Goal: Task Accomplishment & Management: Manage account settings

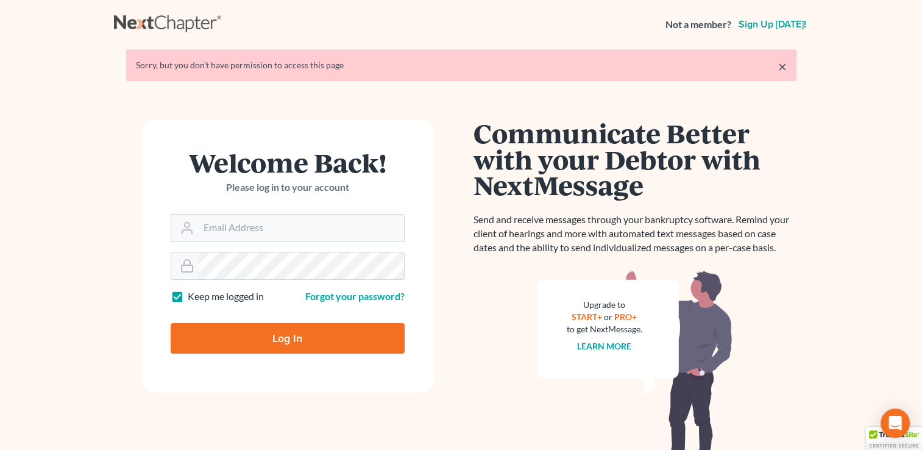
type input "[EMAIL_ADDRESS][DOMAIN_NAME]"
click at [286, 341] on input "Log In" at bounding box center [288, 338] width 234 height 30
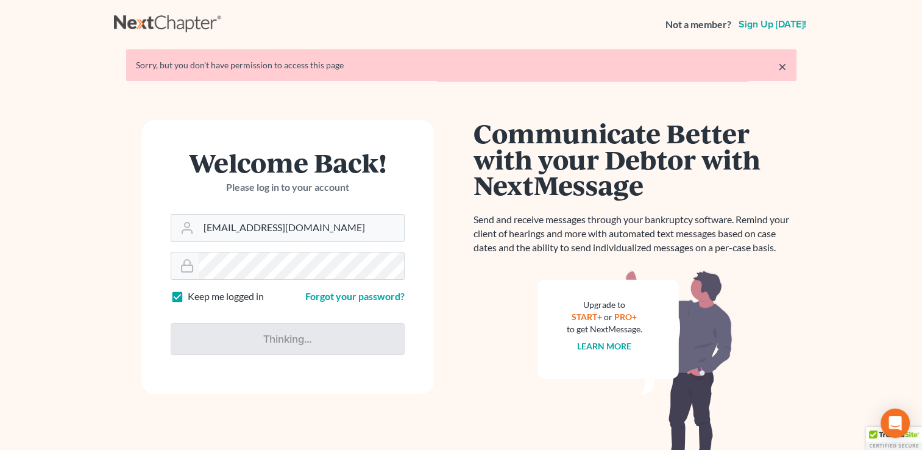
type input "Thinking..."
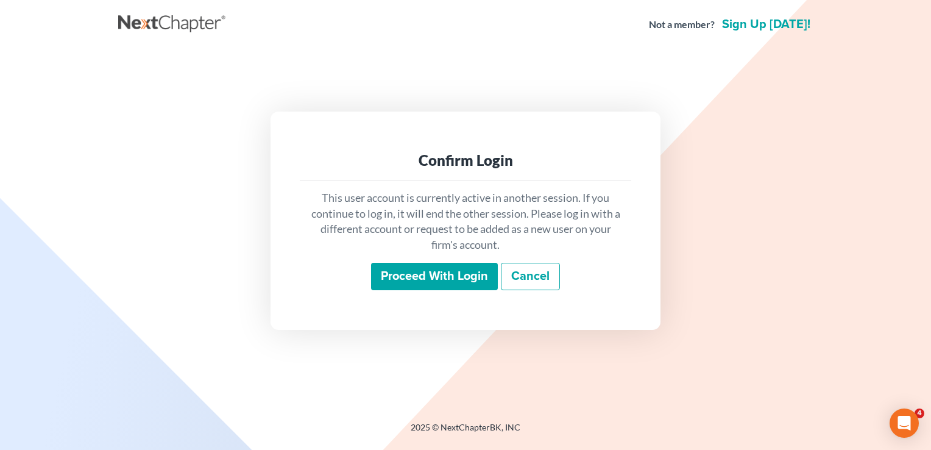
click at [429, 269] on input "Proceed with login" at bounding box center [434, 277] width 127 height 28
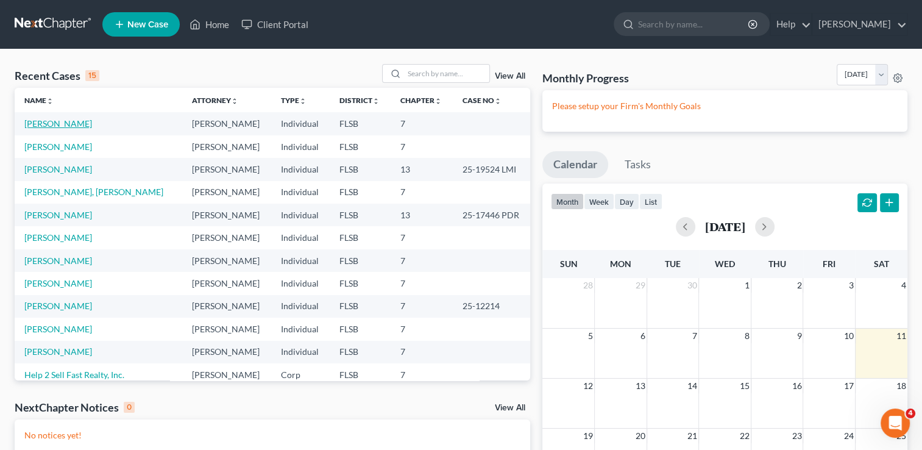
click at [77, 122] on link "Guerra, Albeiro" at bounding box center [58, 123] width 68 height 10
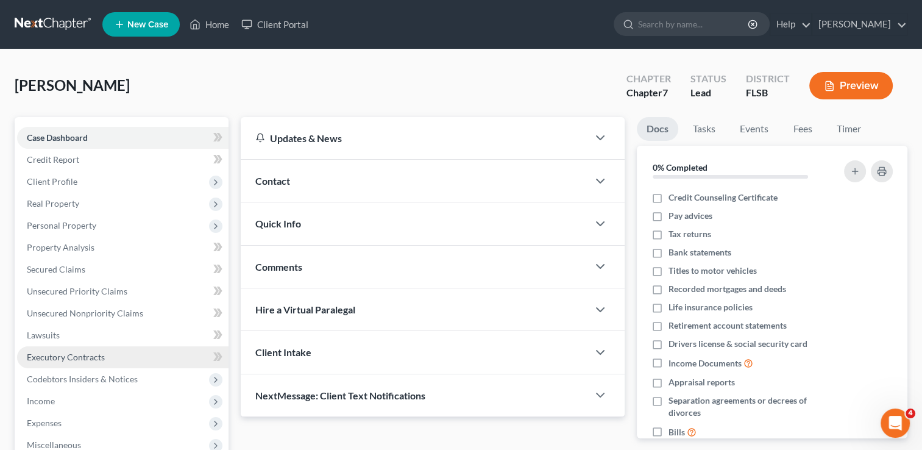
scroll to position [197, 0]
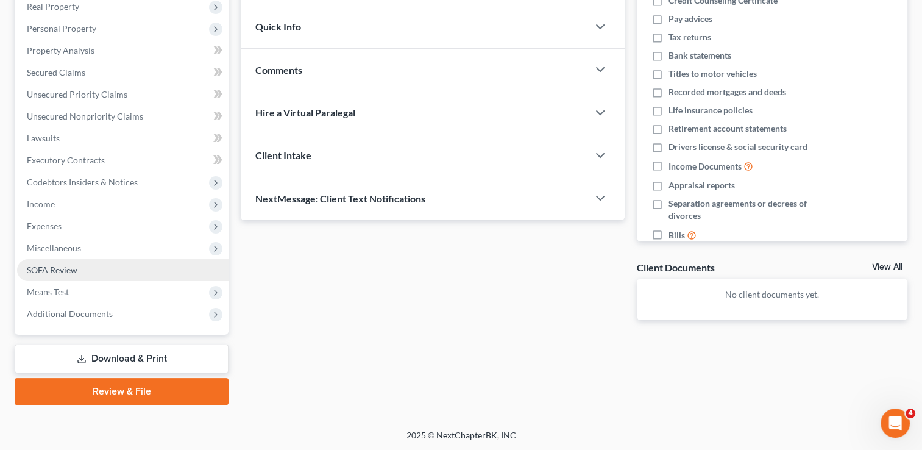
click at [63, 269] on span "SOFA Review" at bounding box center [52, 269] width 51 height 10
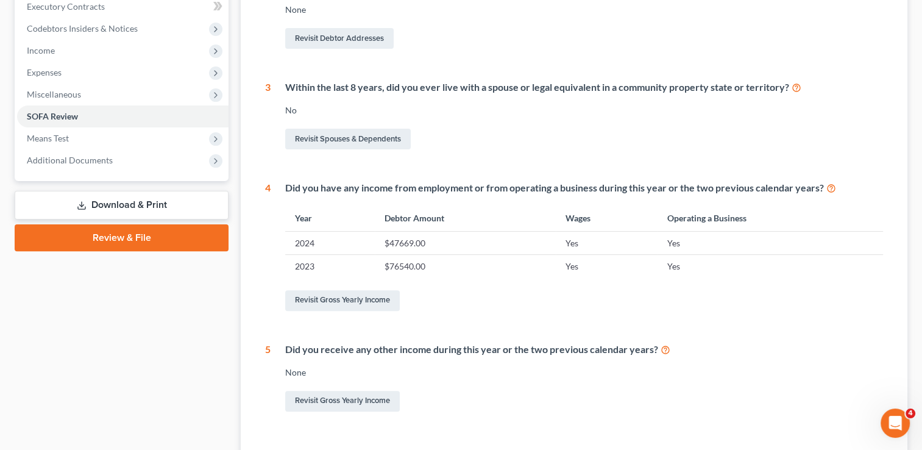
scroll to position [353, 0]
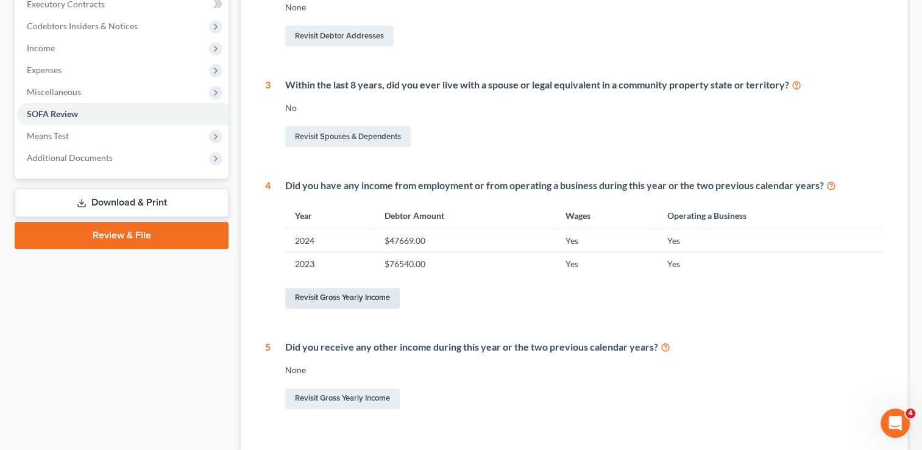
click at [343, 297] on link "Revisit Gross Yearly Income" at bounding box center [342, 298] width 115 height 21
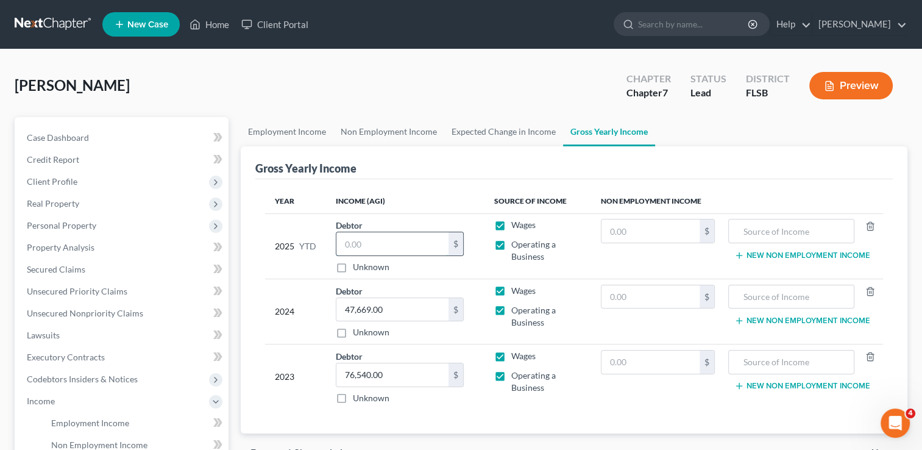
click at [347, 246] on input "text" at bounding box center [392, 243] width 112 height 23
type input "3"
type input "26,674"
click at [511, 225] on label "Wages" at bounding box center [523, 225] width 24 height 12
click at [516, 225] on input "Wages" at bounding box center [520, 223] width 8 height 8
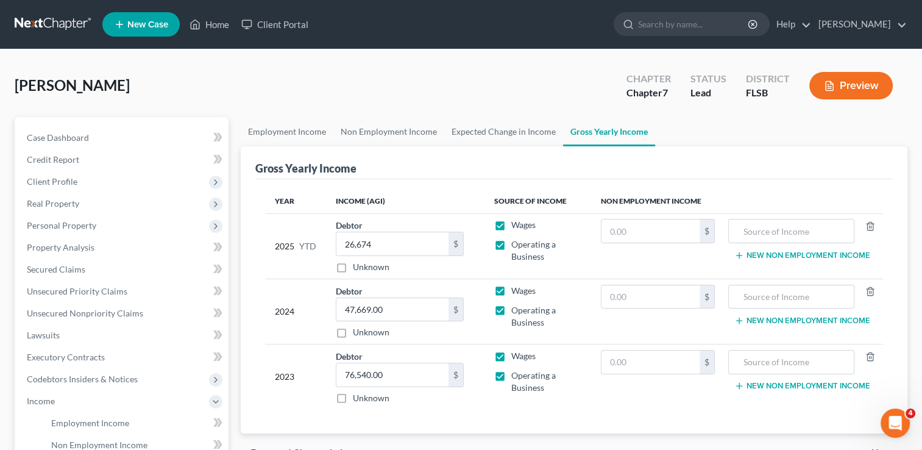
checkbox input "false"
click at [511, 288] on label "Wages" at bounding box center [523, 290] width 24 height 12
click at [516, 288] on input "Wages" at bounding box center [520, 288] width 8 height 8
checkbox input "false"
click at [511, 353] on label "Wages" at bounding box center [523, 356] width 24 height 12
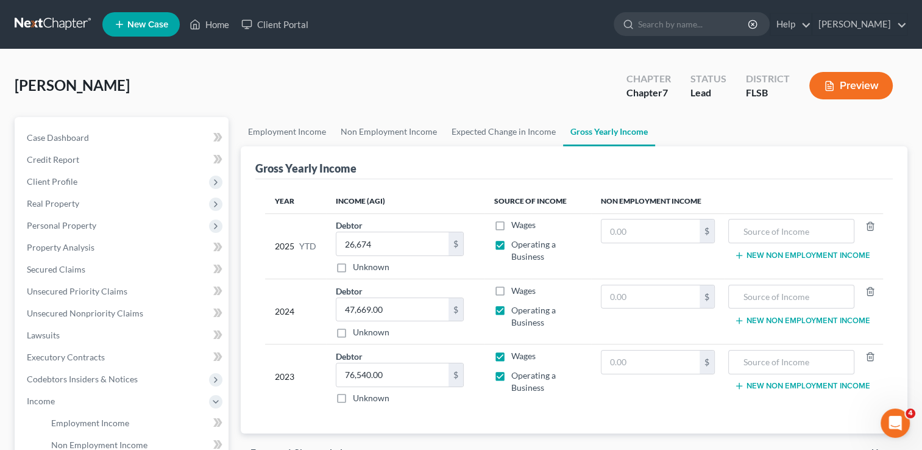
click at [516, 353] on input "Wages" at bounding box center [520, 354] width 8 height 8
checkbox input "false"
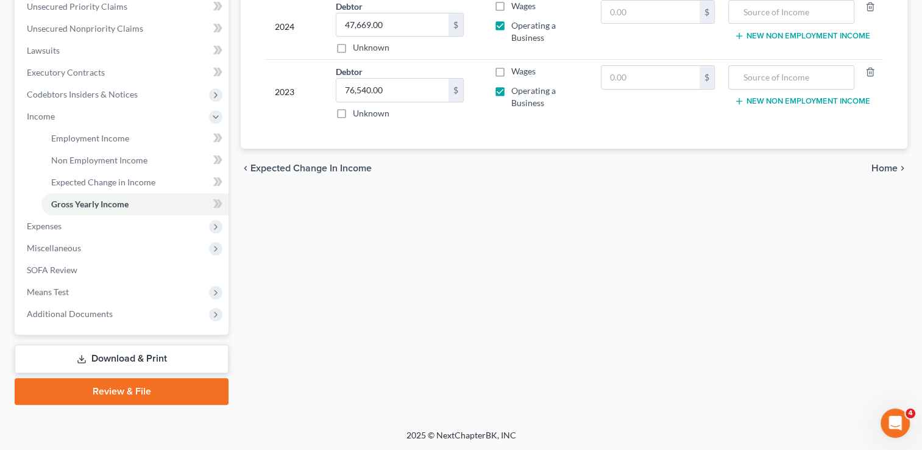
scroll to position [284, 0]
click at [38, 267] on span "SOFA Review" at bounding box center [52, 269] width 51 height 10
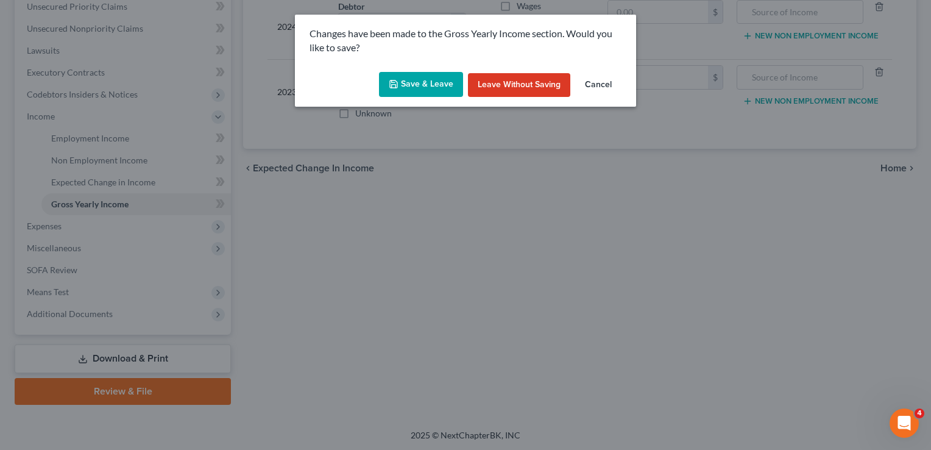
click at [419, 80] on button "Save & Leave" at bounding box center [421, 85] width 84 height 26
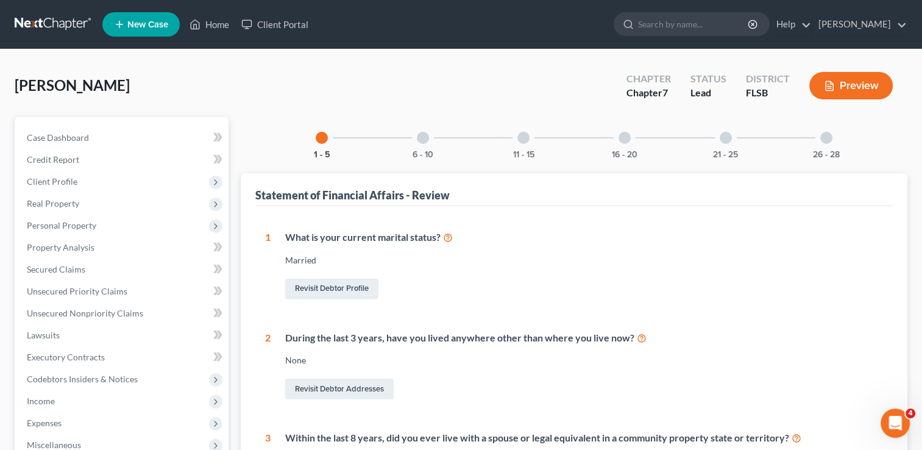
click at [622, 141] on div at bounding box center [624, 138] width 12 height 12
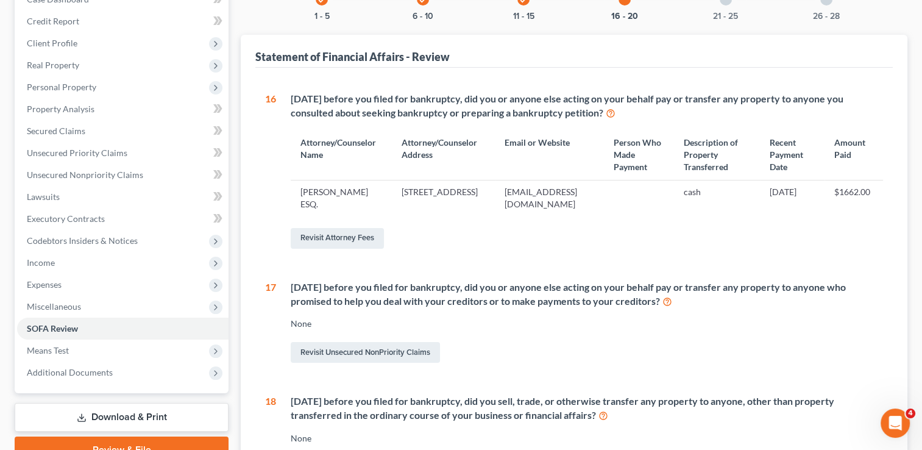
scroll to position [146, 0]
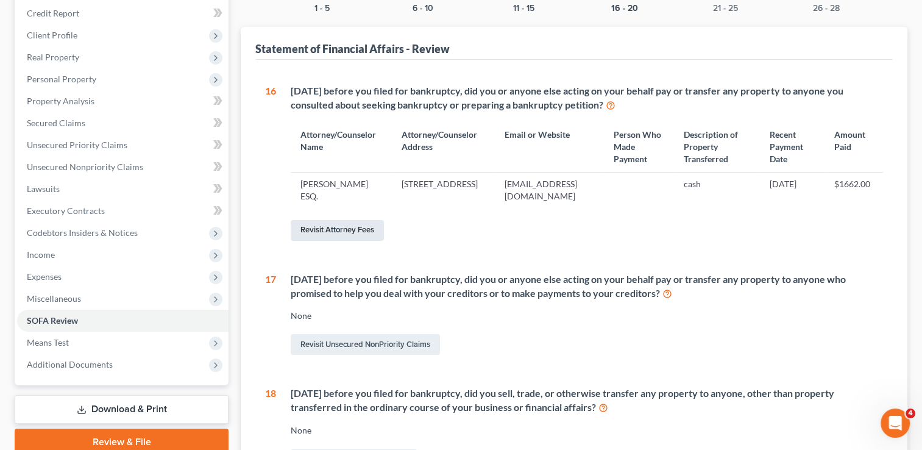
click at [369, 241] on link "Revisit Attorney Fees" at bounding box center [337, 230] width 93 height 21
select select "0"
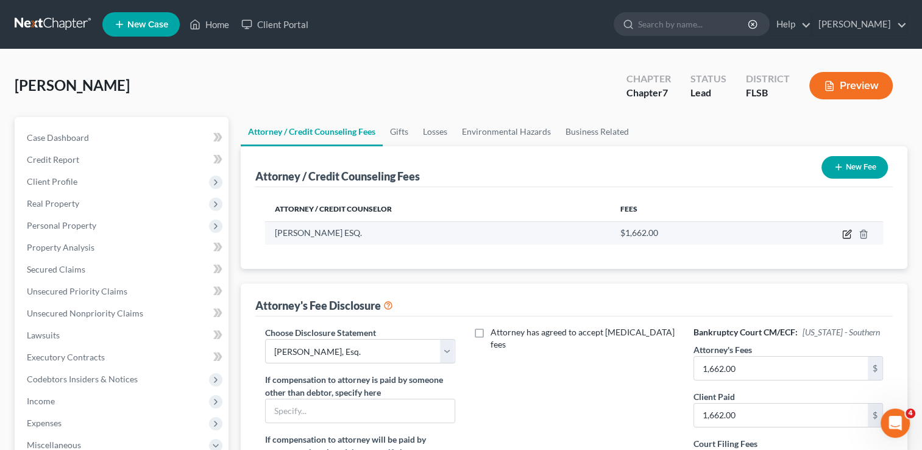
click at [850, 234] on icon "button" at bounding box center [845, 234] width 7 height 7
select select "9"
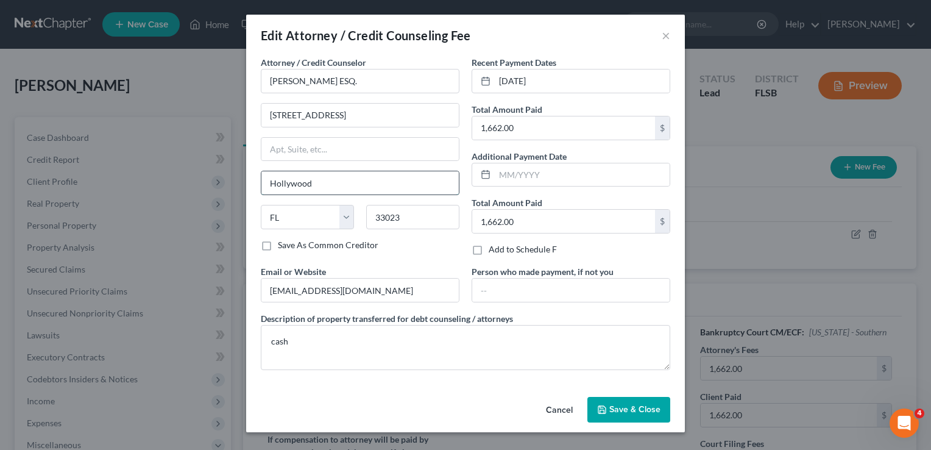
click at [318, 181] on input "Hollywood" at bounding box center [359, 182] width 197 height 23
type input "H"
type input "Miramar"
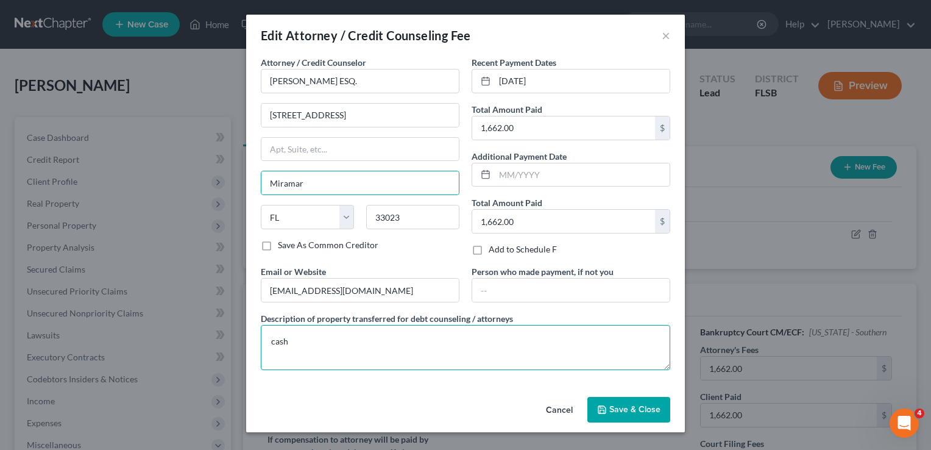
click at [494, 358] on textarea "cash" at bounding box center [465, 347] width 409 height 45
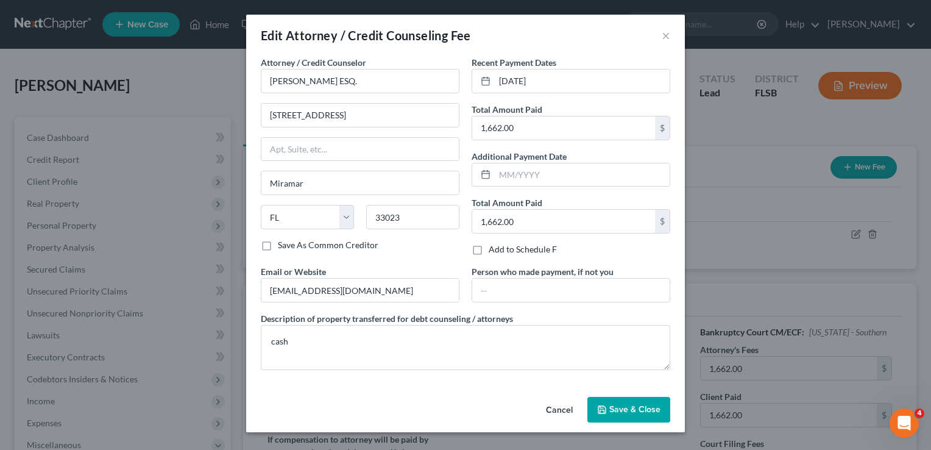
click at [657, 412] on span "Save & Close" at bounding box center [634, 409] width 51 height 10
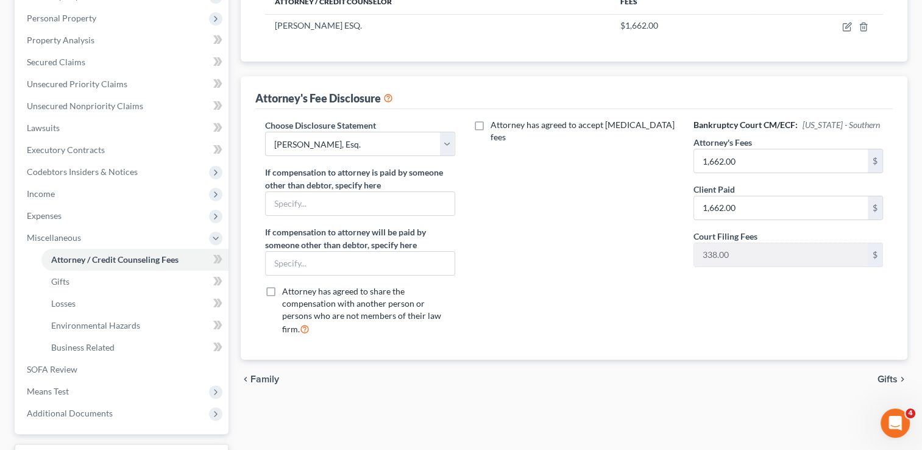
scroll to position [206, 0]
click at [66, 368] on span "SOFA Review" at bounding box center [52, 370] width 51 height 10
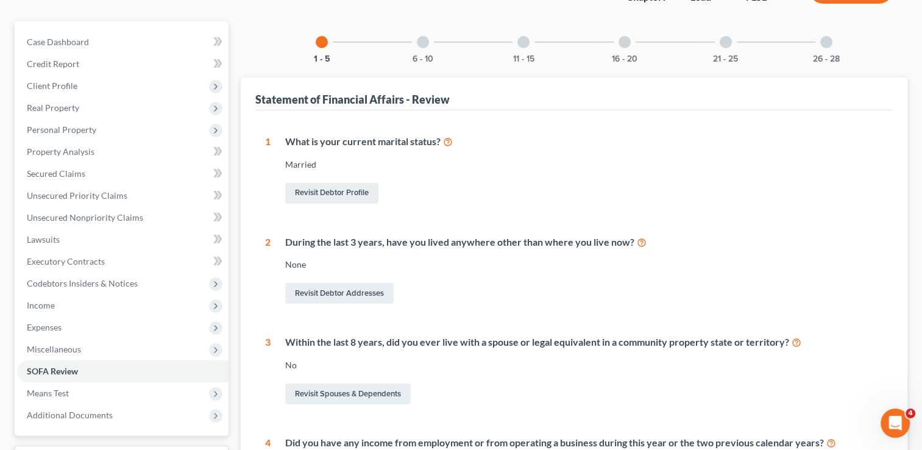
scroll to position [94, 0]
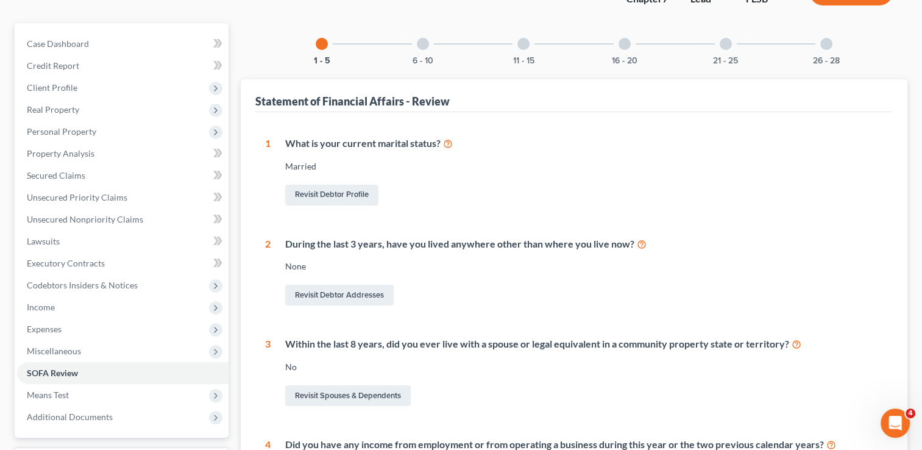
click at [524, 47] on div at bounding box center [523, 44] width 12 height 12
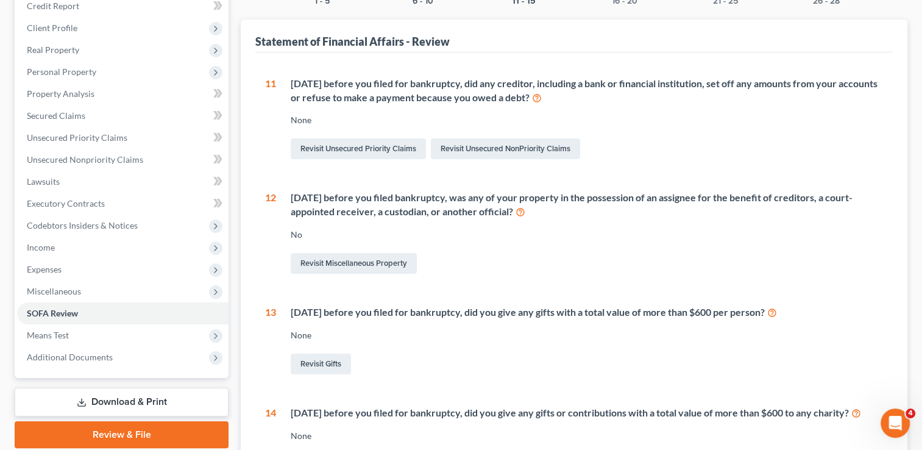
scroll to position [0, 0]
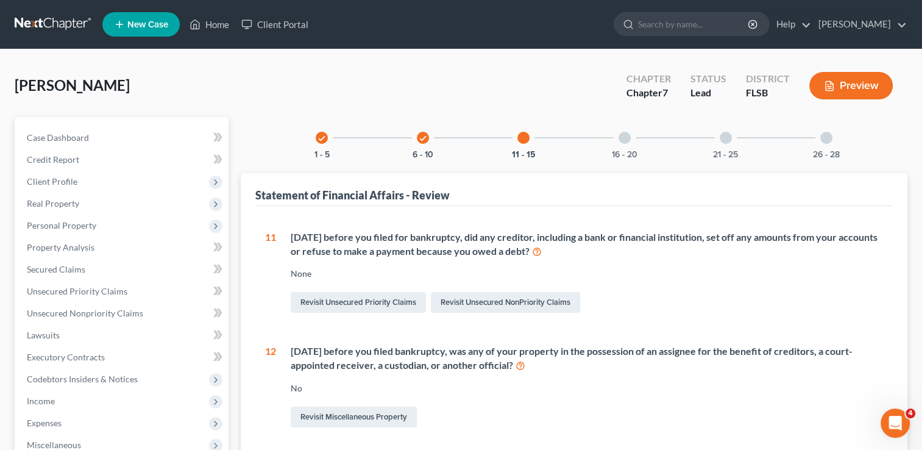
click at [426, 136] on icon "check" at bounding box center [422, 138] width 9 height 9
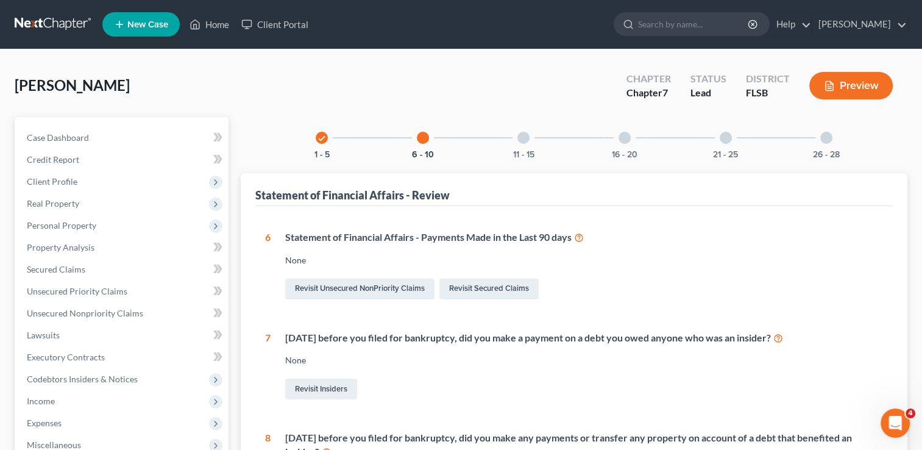
click at [728, 140] on div at bounding box center [725, 138] width 12 height 12
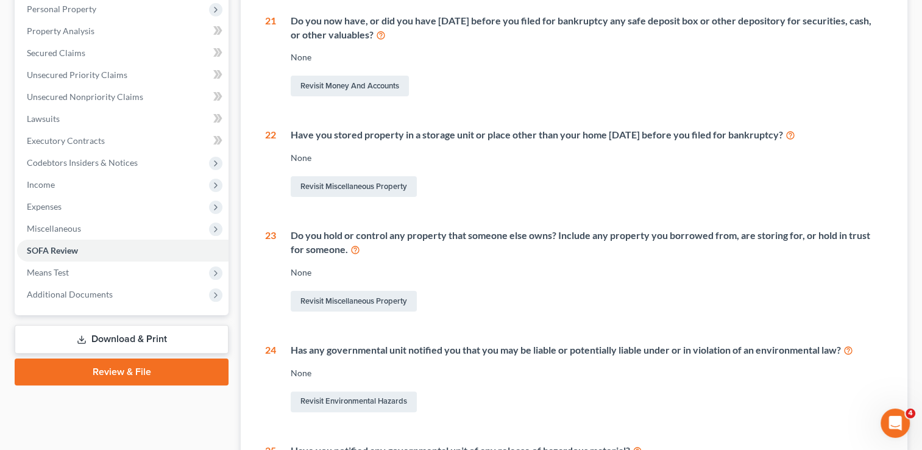
scroll to position [217, 0]
click at [354, 189] on link "Revisit Miscellaneous Property" at bounding box center [354, 185] width 126 height 21
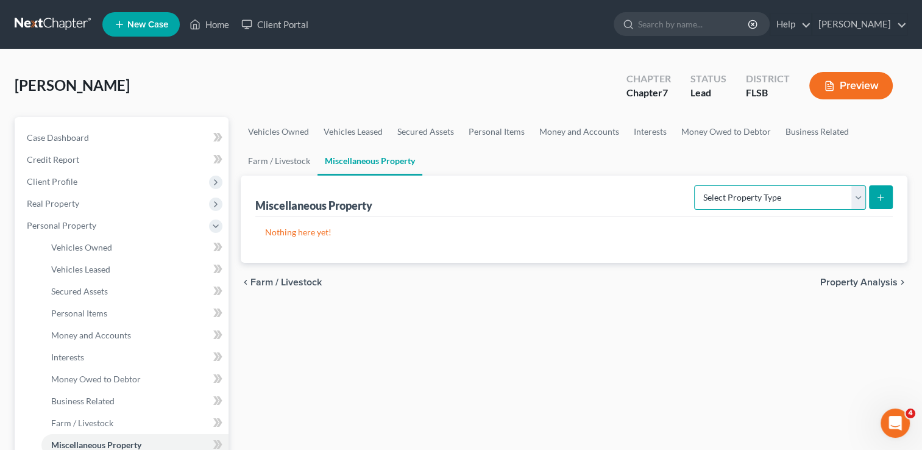
click at [856, 197] on select "Select Property Type Assigned for Creditor Benefit Within 1 Year Holding for An…" at bounding box center [780, 197] width 172 height 24
click at [602, 298] on div "chevron_left Farm / Livestock Property Analysis chevron_right" at bounding box center [574, 282] width 666 height 39
click at [96, 245] on span "Vehicles Owned" at bounding box center [81, 247] width 61 height 10
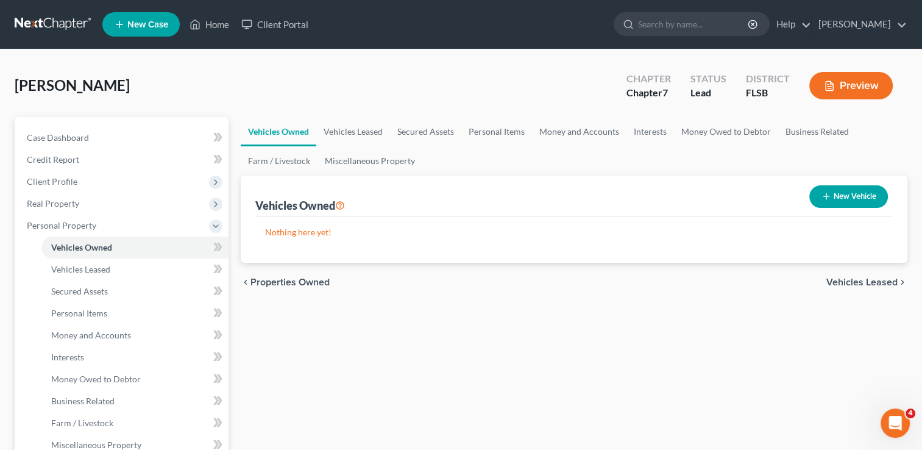
click at [831, 199] on button "New Vehicle" at bounding box center [848, 196] width 79 height 23
select select "0"
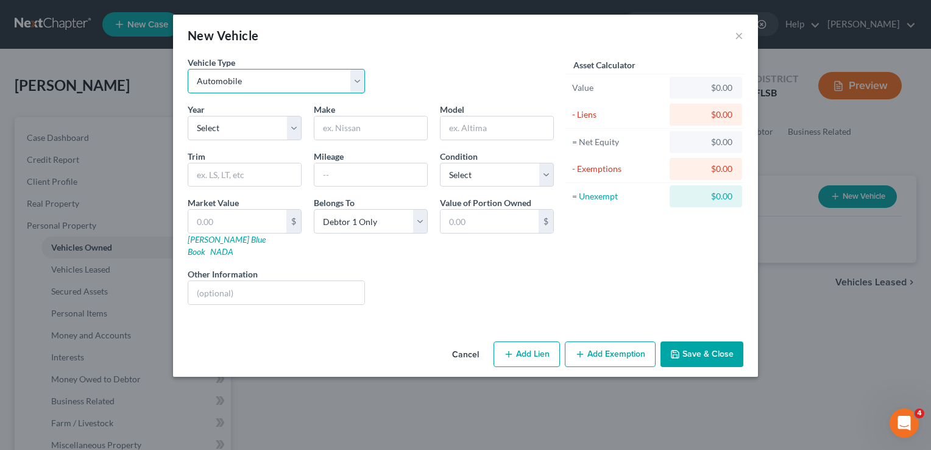
click at [354, 78] on select "Select Automobile Truck Trailer Watercraft Aircraft Motor Home Atv Other Vehicle" at bounding box center [276, 81] width 177 height 24
select select "1"
click at [188, 69] on select "Select Automobile Truck Trailer Watercraft Aircraft Motor Home Atv Other Vehicle" at bounding box center [276, 81] width 177 height 24
click at [246, 281] on input "text" at bounding box center [276, 292] width 176 height 23
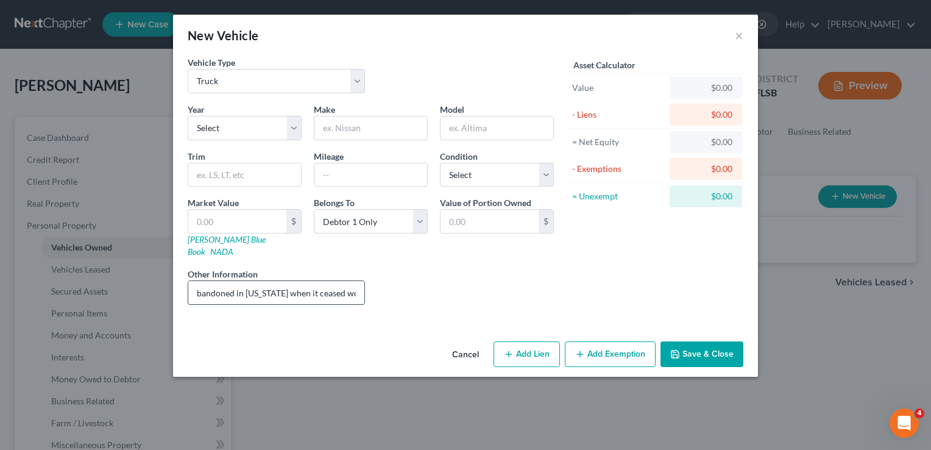
scroll to position [0, 121]
type input "The truck doesn't work. It was abandoned in Texas when it ceased working."
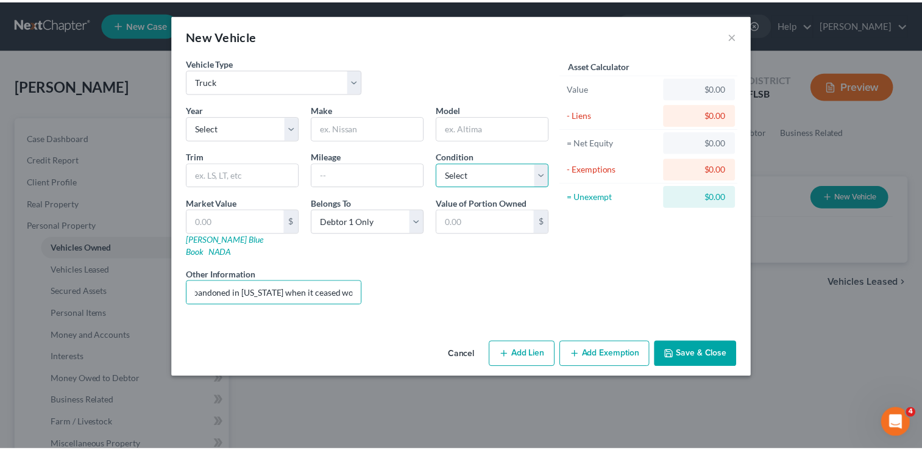
scroll to position [0, 0]
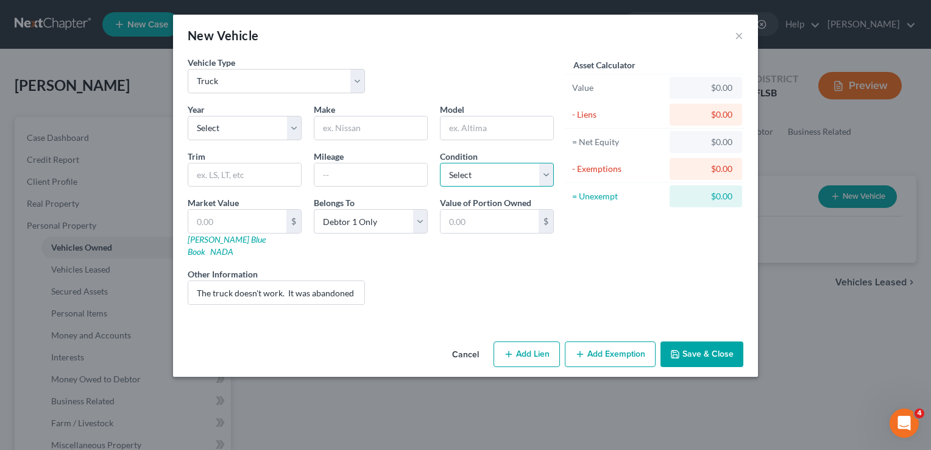
click at [549, 172] on select "Select Excellent Very Good Good Fair Poor" at bounding box center [497, 175] width 114 height 24
select select "4"
click at [440, 163] on select "Select Excellent Very Good Good Fair Poor" at bounding box center [497, 175] width 114 height 24
click at [685, 341] on button "Save & Close" at bounding box center [701, 354] width 83 height 26
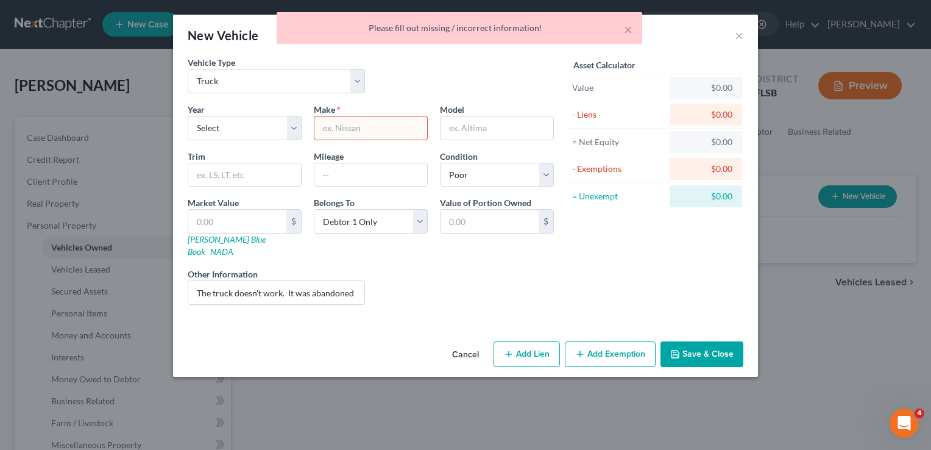
click at [588, 297] on div "Asset Calculator Value $0.00 - Liens $0.00 = Net Equity $0.00 - Exemptions $0.0…" at bounding box center [654, 185] width 189 height 258
click at [400, 86] on div "Vehicle Type Select Automobile Truck Trailer Watercraft Aircraft Motor Home Atv…" at bounding box center [371, 79] width 378 height 47
click at [628, 29] on button "×" at bounding box center [628, 29] width 9 height 15
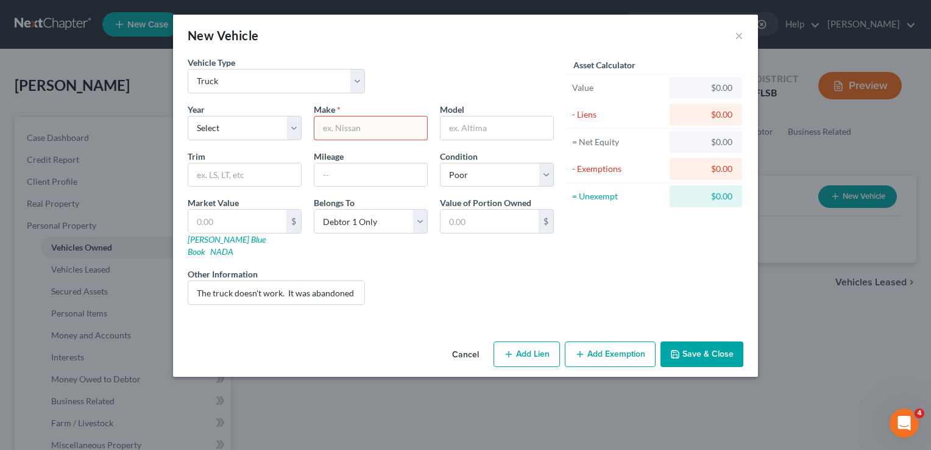
click at [365, 124] on input "text" at bounding box center [370, 127] width 113 height 23
type input "Intl Truck"
click at [689, 345] on button "Save & Close" at bounding box center [701, 354] width 83 height 26
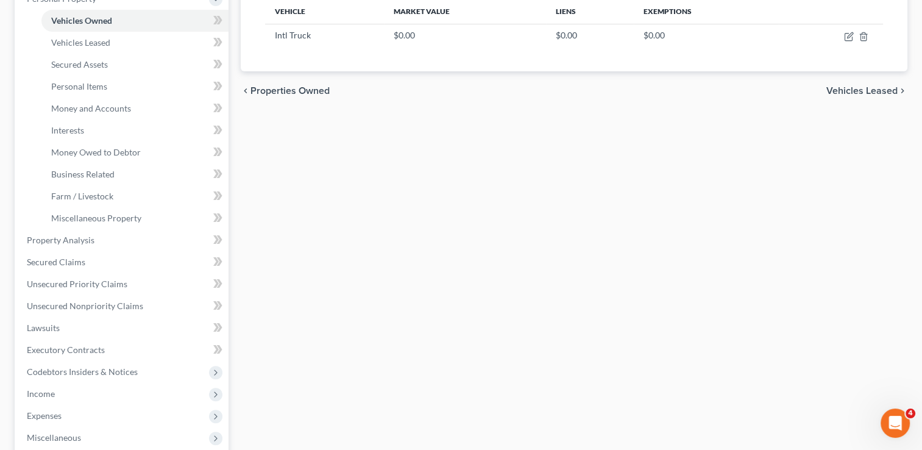
scroll to position [416, 0]
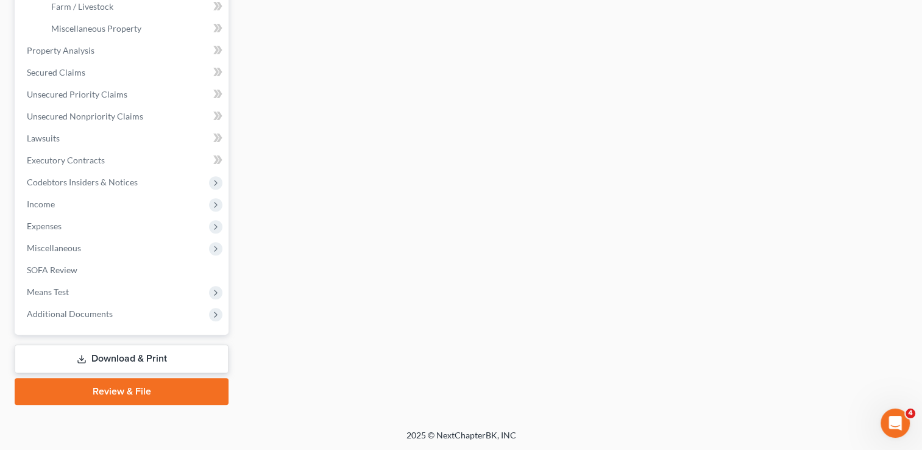
click at [139, 359] on link "Download & Print" at bounding box center [122, 358] width 214 height 29
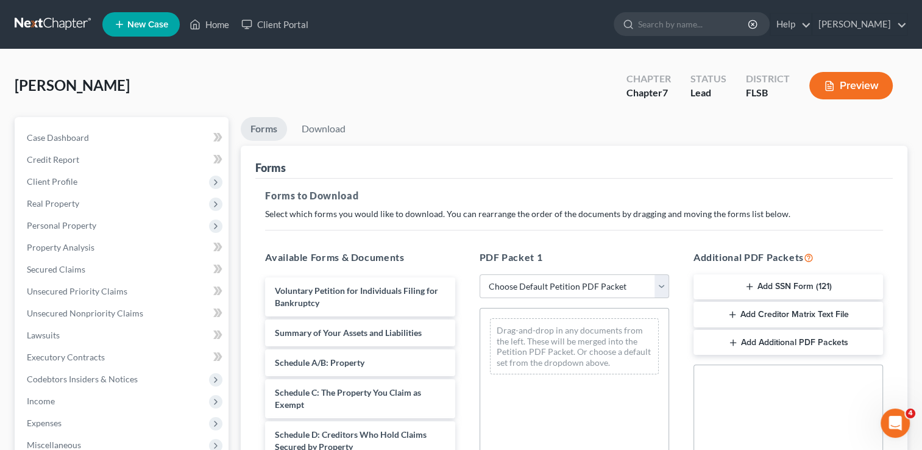
click at [751, 277] on button "Add SSN Form (121)" at bounding box center [787, 287] width 189 height 26
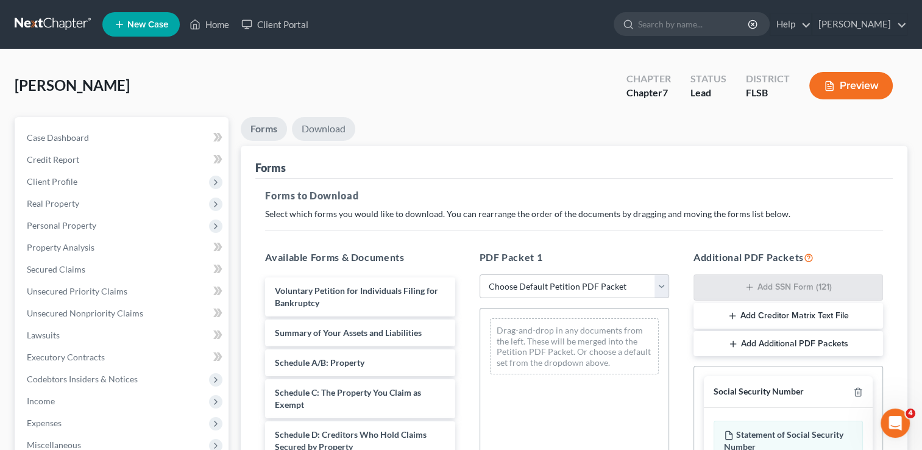
click at [332, 128] on link "Download" at bounding box center [323, 129] width 63 height 24
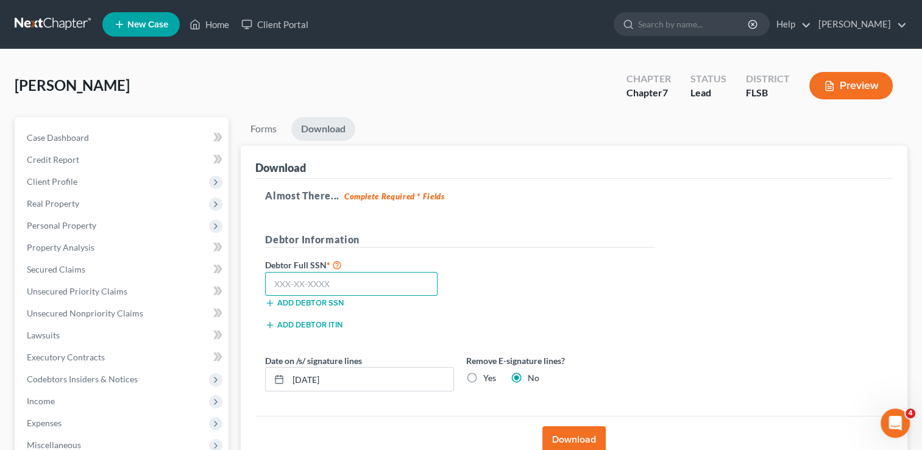
click at [296, 282] on input "text" at bounding box center [351, 284] width 172 height 24
type input "428-87-4041"
click at [570, 434] on button "Download" at bounding box center [573, 439] width 63 height 27
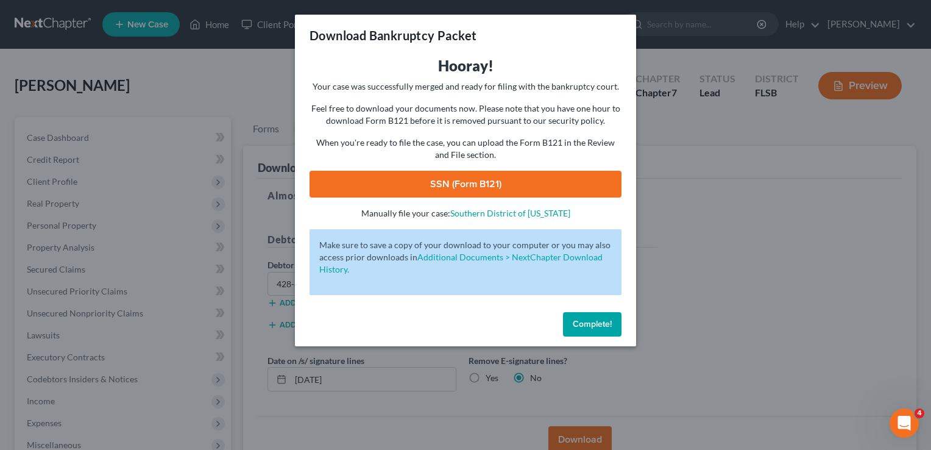
click at [468, 182] on link "SSN (Form B121)" at bounding box center [465, 184] width 312 height 27
click at [592, 328] on span "Complete!" at bounding box center [592, 324] width 39 height 10
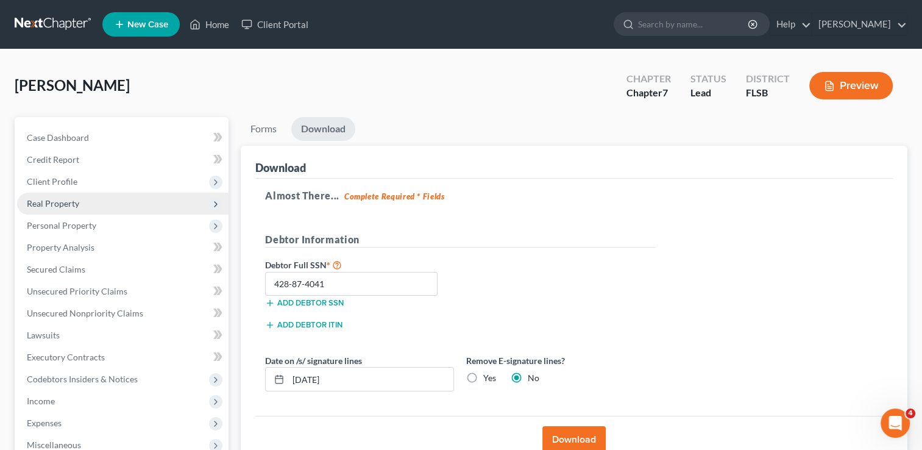
click at [69, 203] on span "Real Property" at bounding box center [53, 203] width 52 height 10
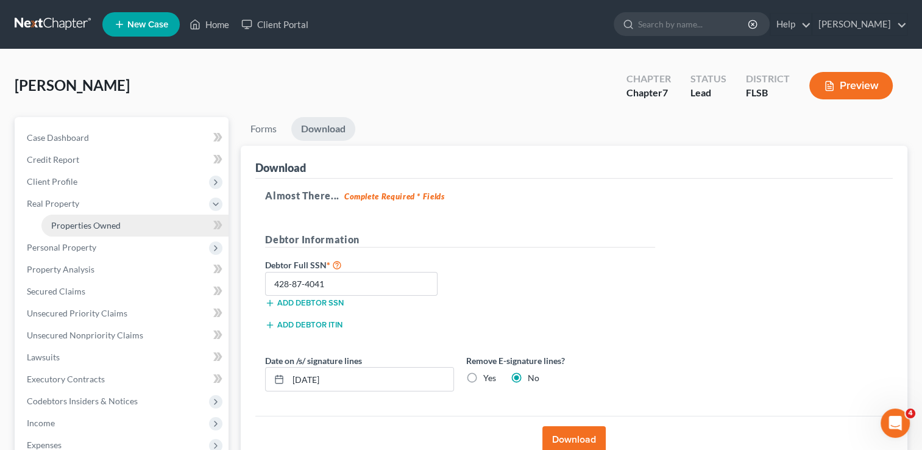
click at [95, 221] on span "Properties Owned" at bounding box center [85, 225] width 69 height 10
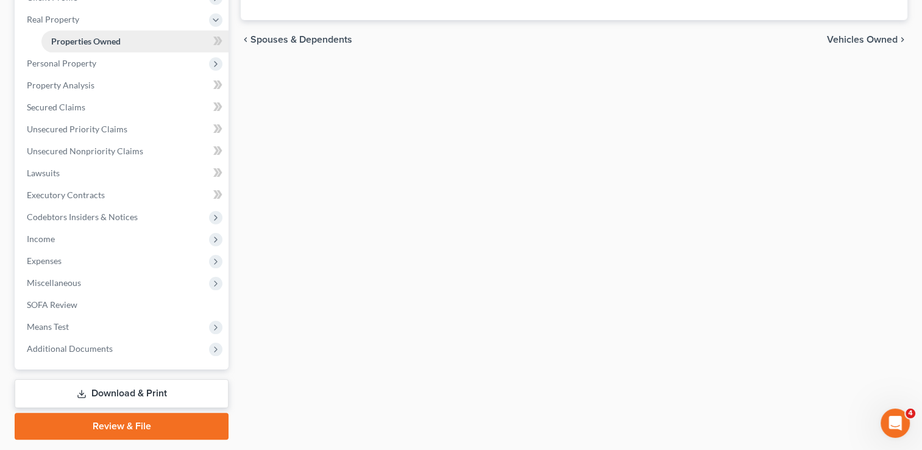
scroll to position [219, 0]
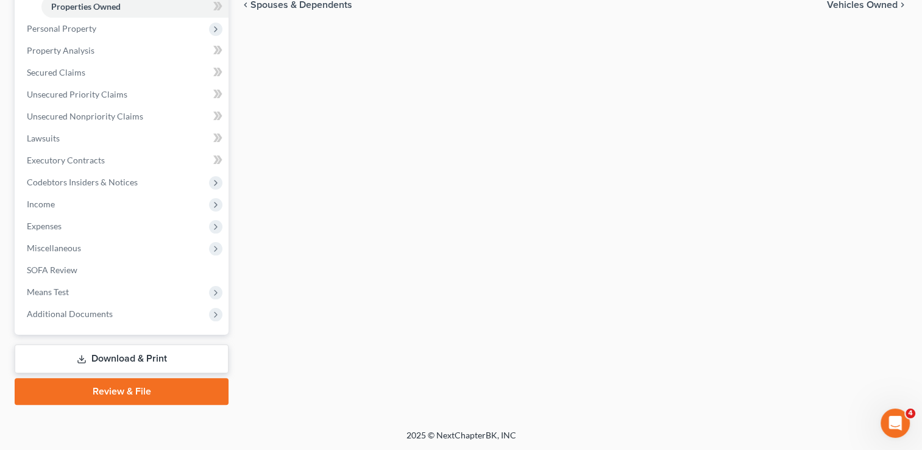
click at [130, 355] on link "Download & Print" at bounding box center [122, 358] width 214 height 29
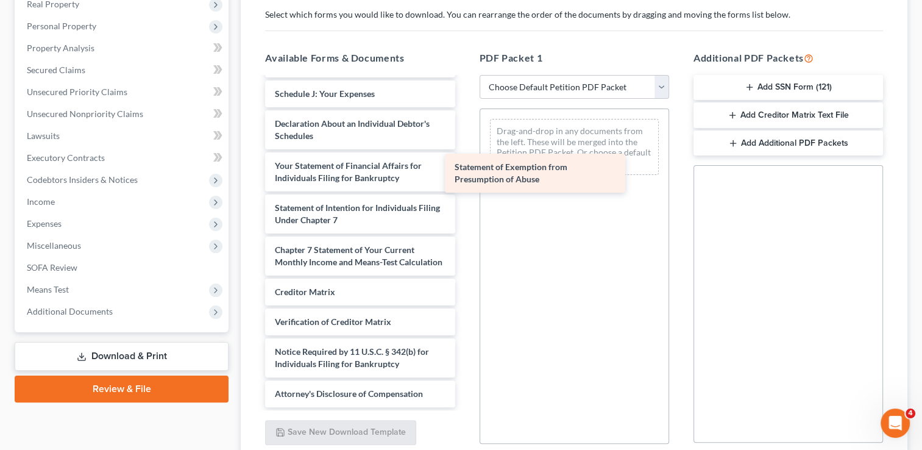
scroll to position [339, 0]
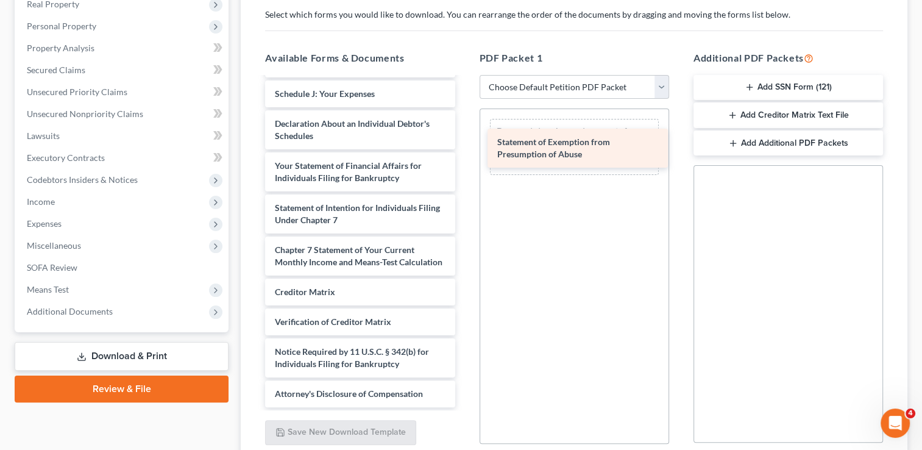
drag, startPoint x: 359, startPoint y: 256, endPoint x: 580, endPoint y: 133, distance: 253.0
click at [464, 133] on div "Statement of Exemption from Presumption of Abuse Voluntary Petition for Individ…" at bounding box center [359, 79] width 209 height 656
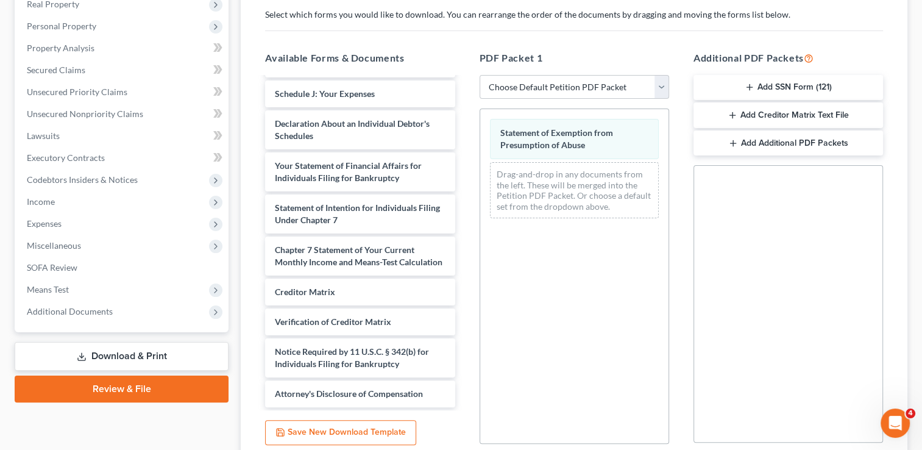
scroll to position [0, 0]
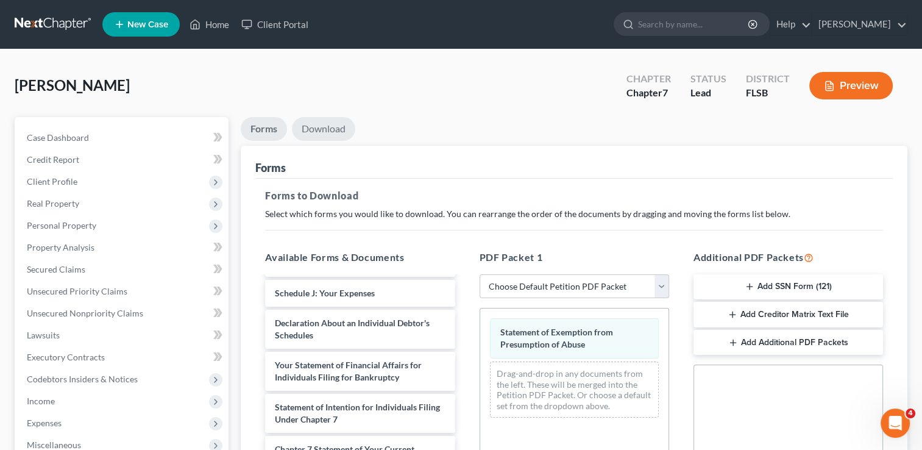
click at [331, 130] on link "Download" at bounding box center [323, 129] width 63 height 24
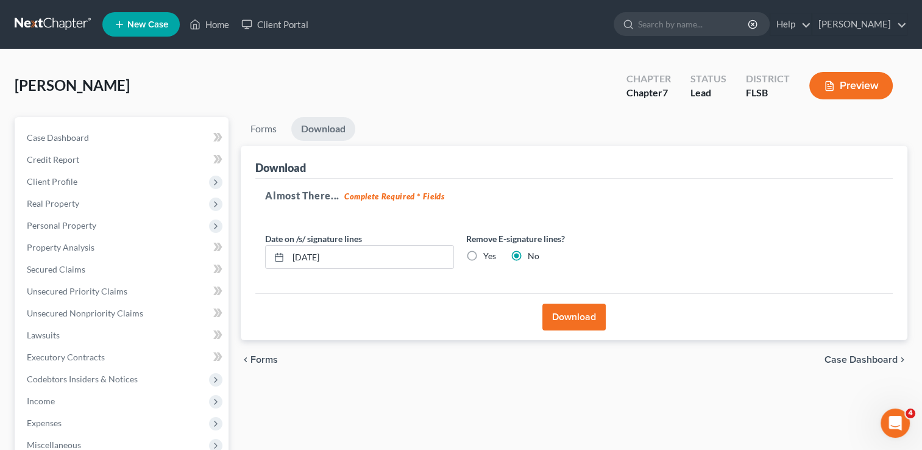
click at [557, 315] on button "Download" at bounding box center [573, 316] width 63 height 27
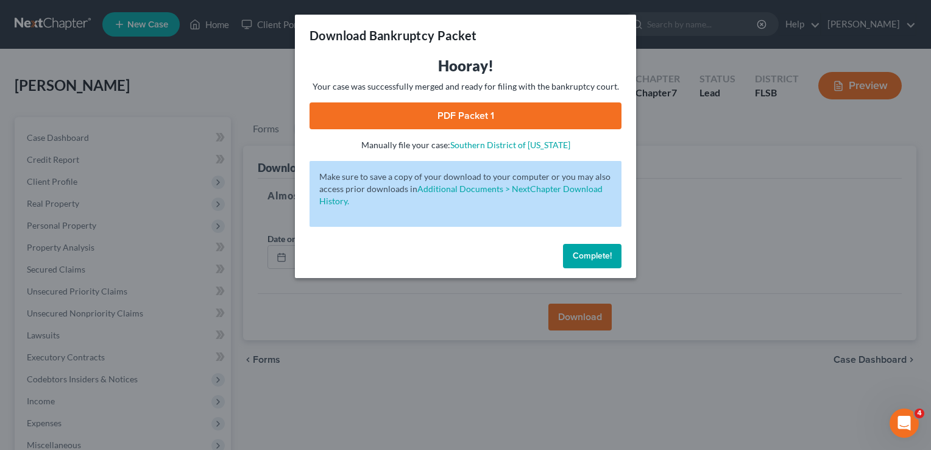
click at [445, 117] on link "PDF Packet 1" at bounding box center [465, 115] width 312 height 27
click at [598, 257] on span "Complete!" at bounding box center [592, 255] width 39 height 10
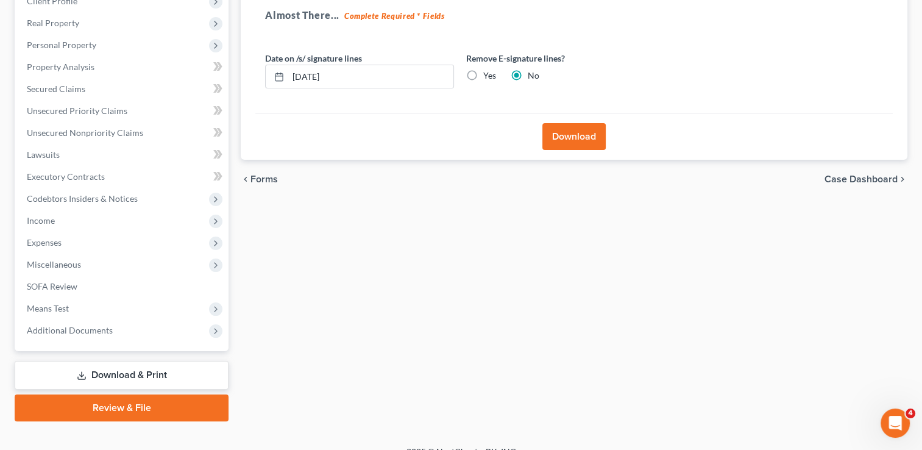
scroll to position [182, 0]
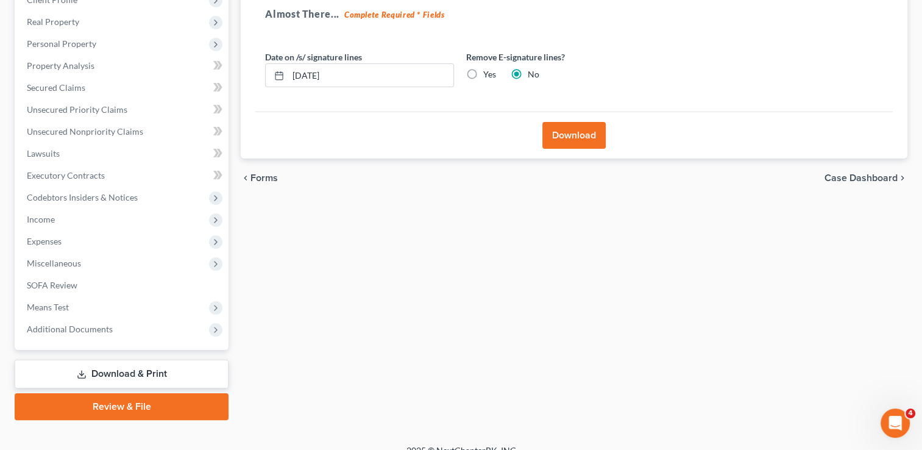
click at [162, 367] on link "Download & Print" at bounding box center [122, 373] width 214 height 29
click at [63, 305] on span "Means Test" at bounding box center [48, 307] width 42 height 10
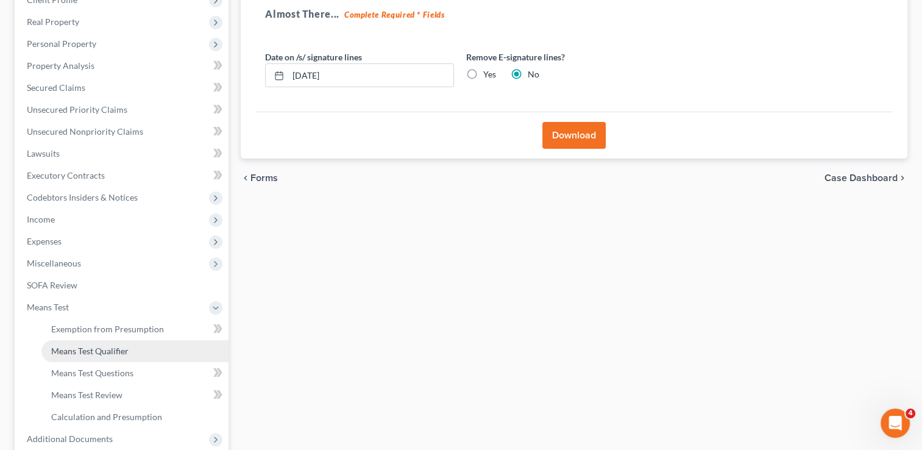
click at [139, 356] on link "Means Test Qualifier" at bounding box center [134, 351] width 187 height 22
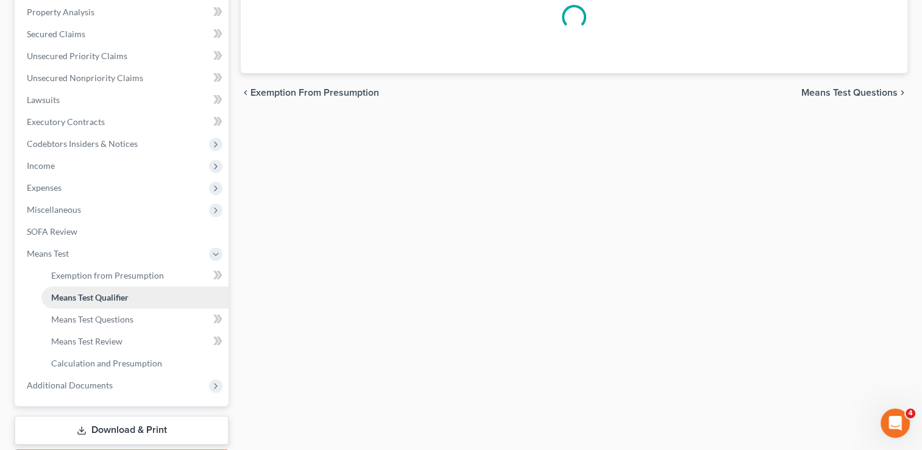
scroll to position [277, 0]
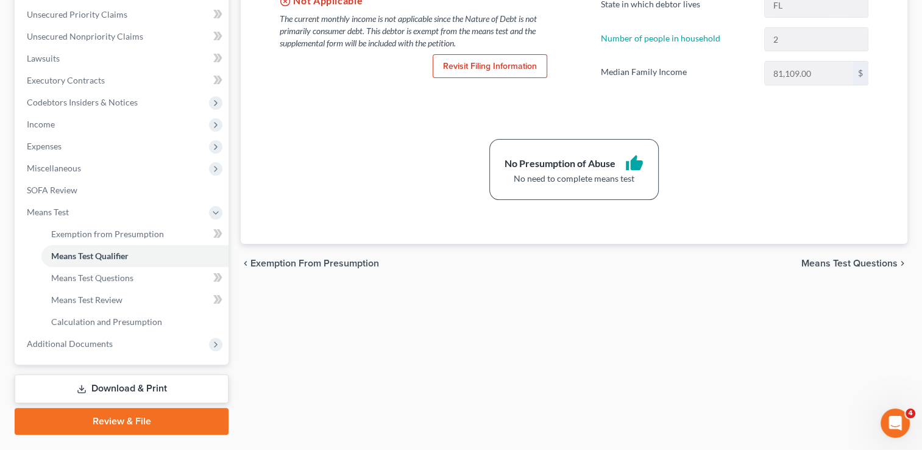
click at [139, 387] on link "Download & Print" at bounding box center [122, 388] width 214 height 29
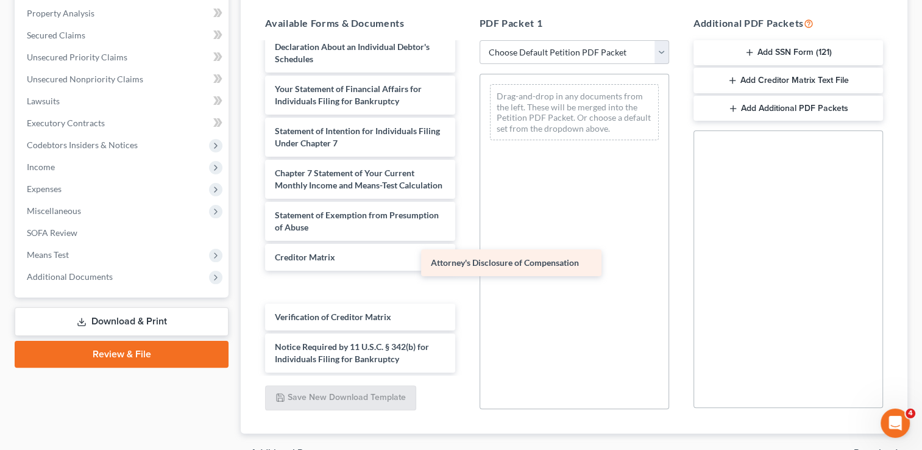
scroll to position [351, 0]
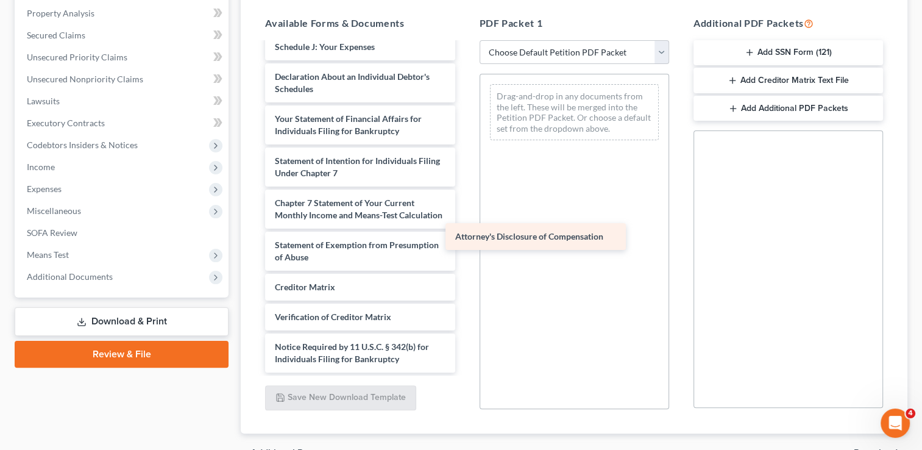
drag, startPoint x: 342, startPoint y: 359, endPoint x: 522, endPoint y: 238, distance: 217.3
click at [464, 238] on div "Attorney's Disclosure of Compensation Voluntary Petition for Individuals Filing…" at bounding box center [359, 38] width 209 height 668
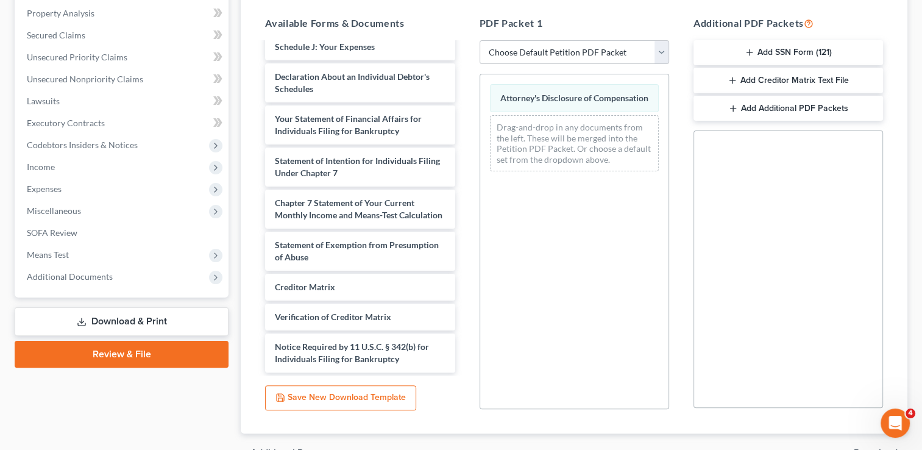
scroll to position [0, 0]
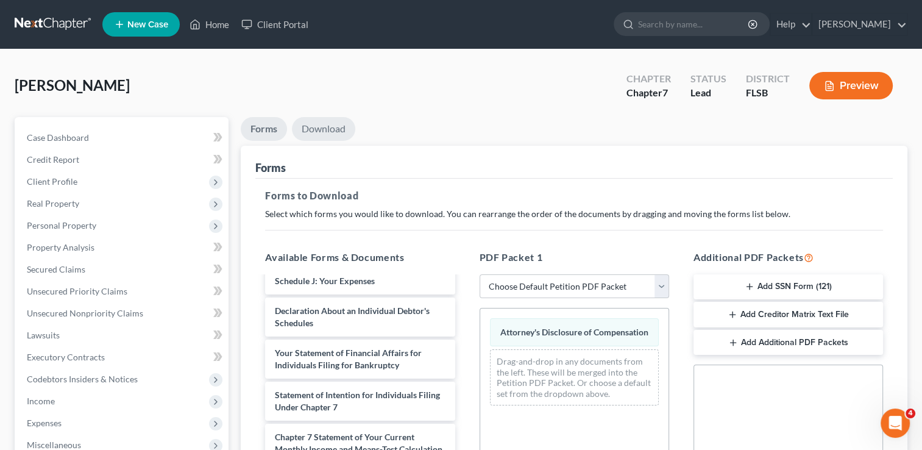
click at [325, 125] on link "Download" at bounding box center [323, 129] width 63 height 24
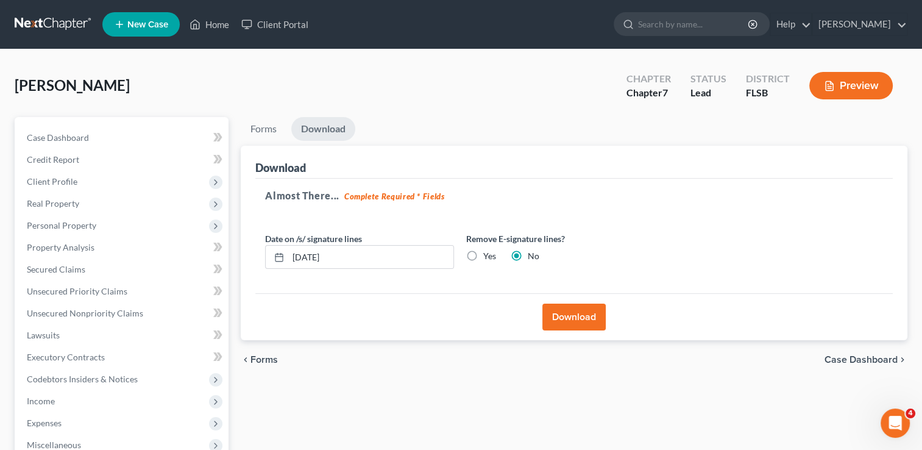
click at [566, 328] on button "Download" at bounding box center [573, 316] width 63 height 27
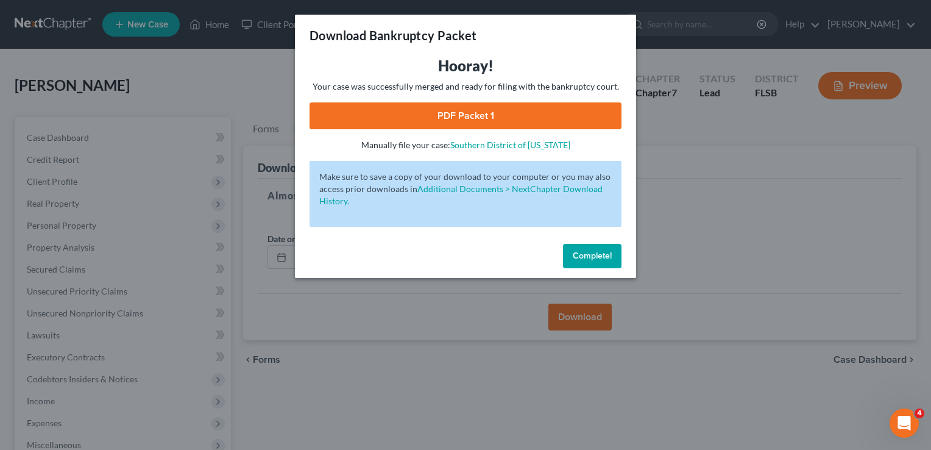
click at [442, 119] on link "PDF Packet 1" at bounding box center [465, 115] width 312 height 27
click at [602, 259] on span "Complete!" at bounding box center [592, 255] width 39 height 10
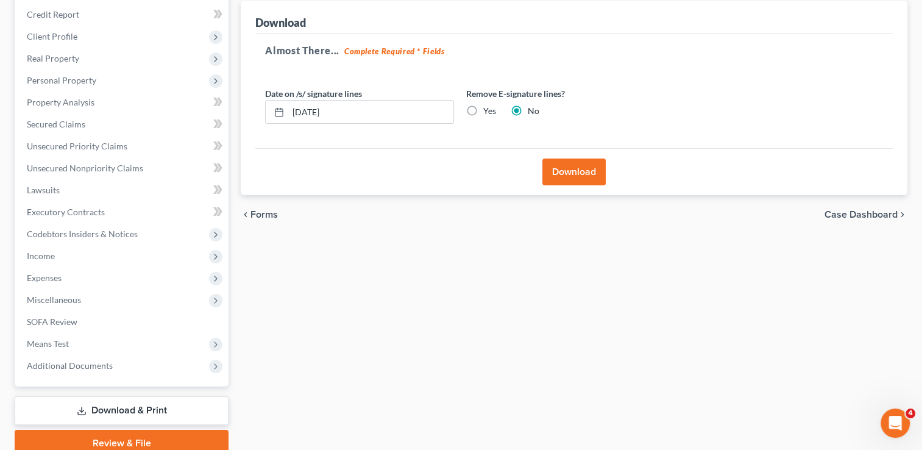
scroll to position [197, 0]
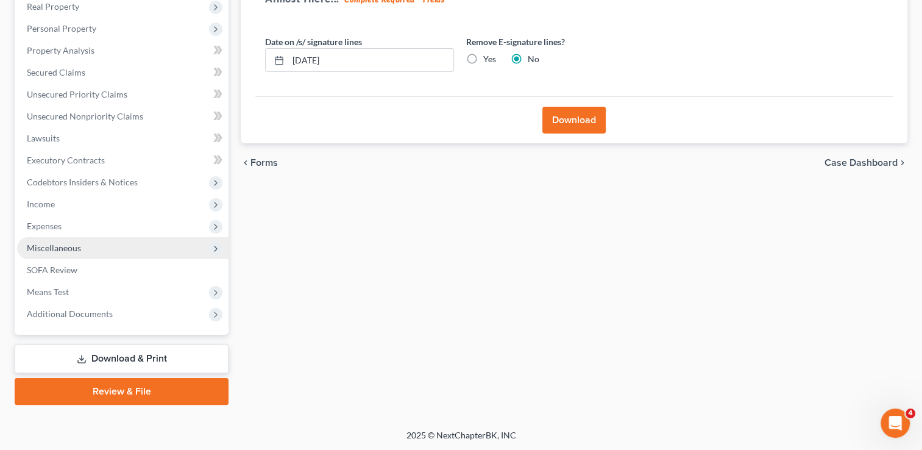
click at [77, 241] on span "Miscellaneous" at bounding box center [122, 248] width 211 height 22
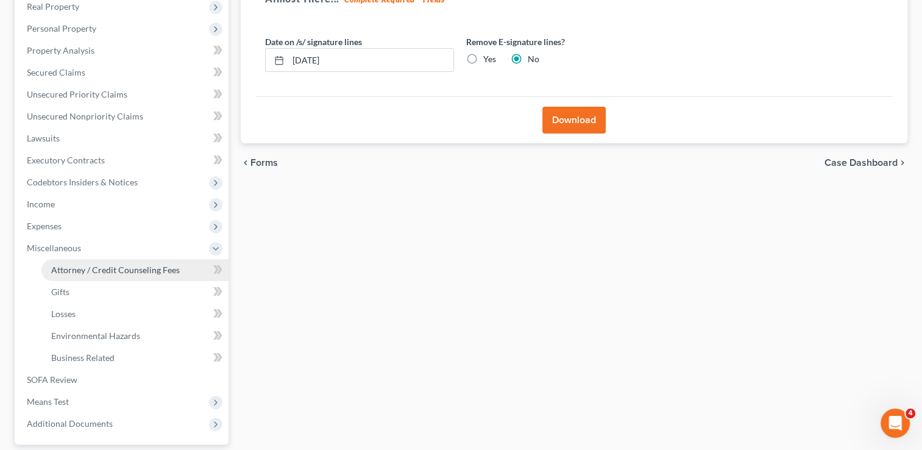
click at [89, 265] on span "Attorney / Credit Counseling Fees" at bounding box center [115, 269] width 129 height 10
select select "0"
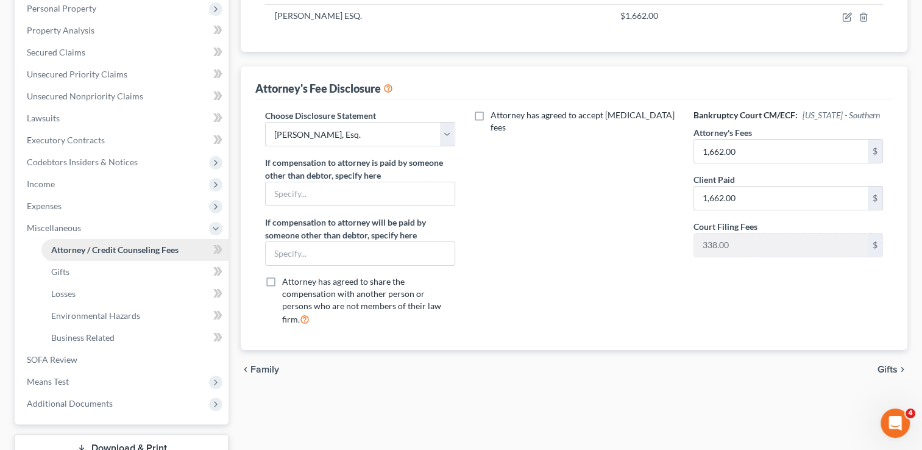
scroll to position [306, 0]
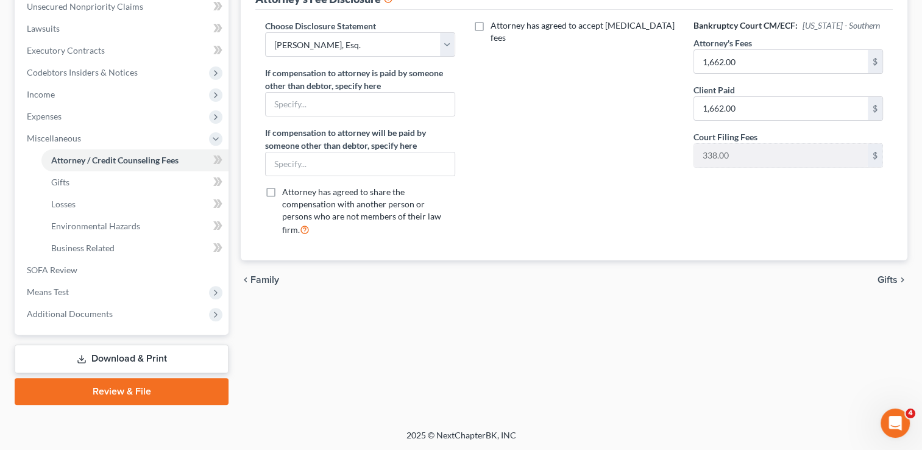
click at [103, 354] on link "Download & Print" at bounding box center [122, 358] width 214 height 29
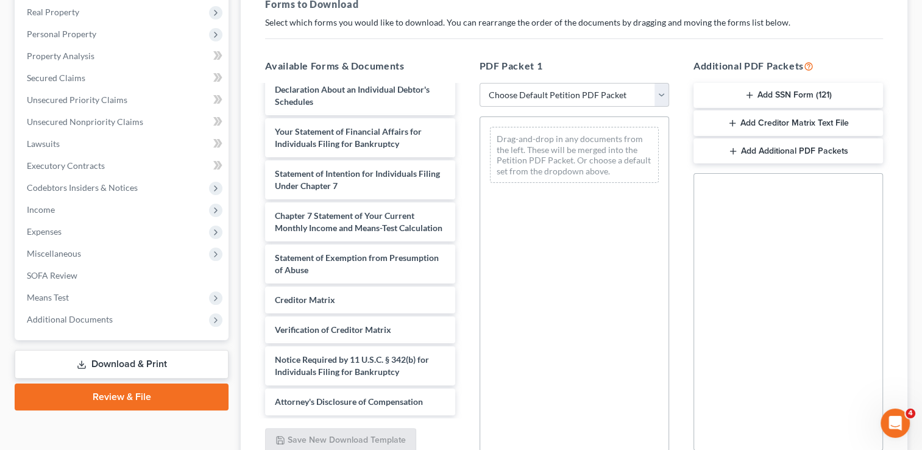
scroll to position [194, 0]
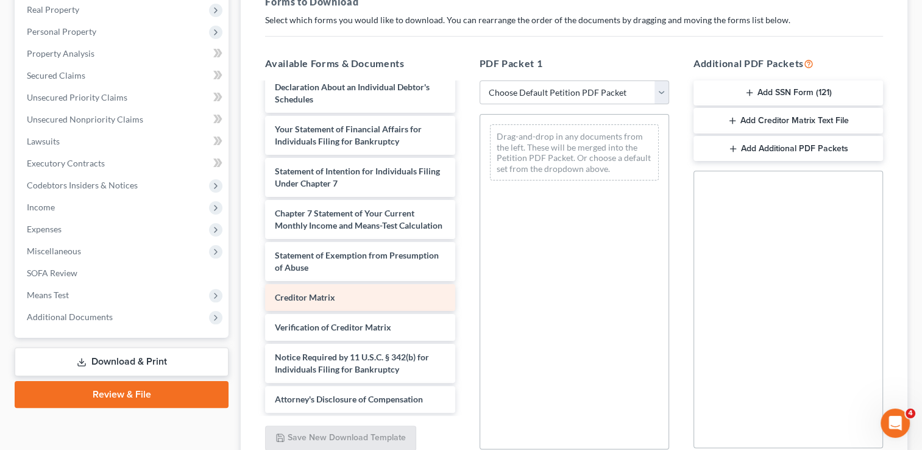
click at [314, 301] on span "Creditor Matrix" at bounding box center [305, 297] width 60 height 10
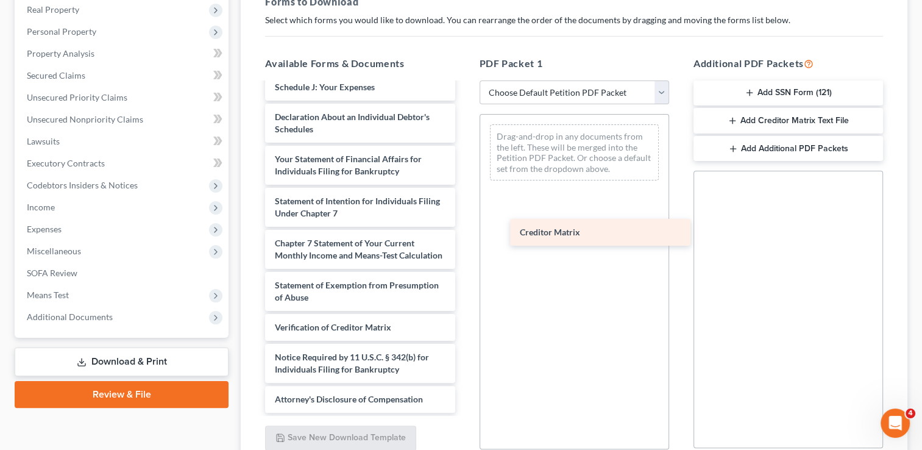
scroll to position [351, 0]
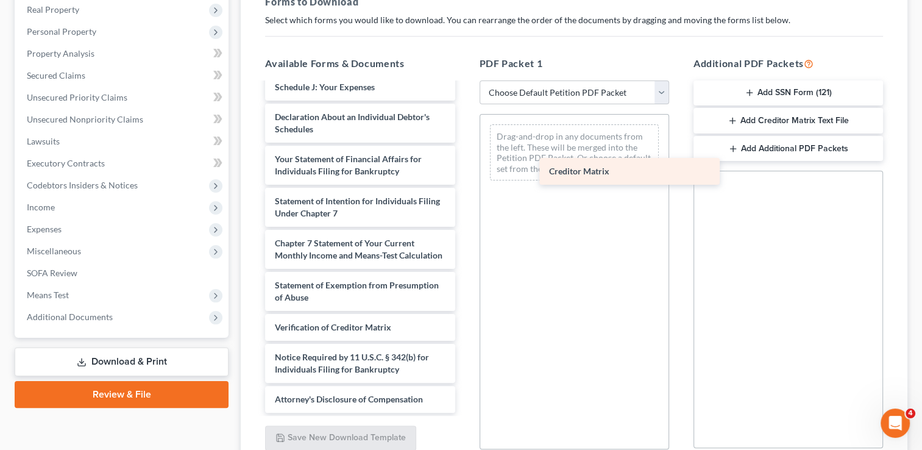
drag, startPoint x: 314, startPoint y: 301, endPoint x: 573, endPoint y: 169, distance: 290.4
click at [464, 169] on div "Creditor Matrix Voluntary Petition for Individuals Filing for Bankruptcy Summar…" at bounding box center [359, 78] width 209 height 668
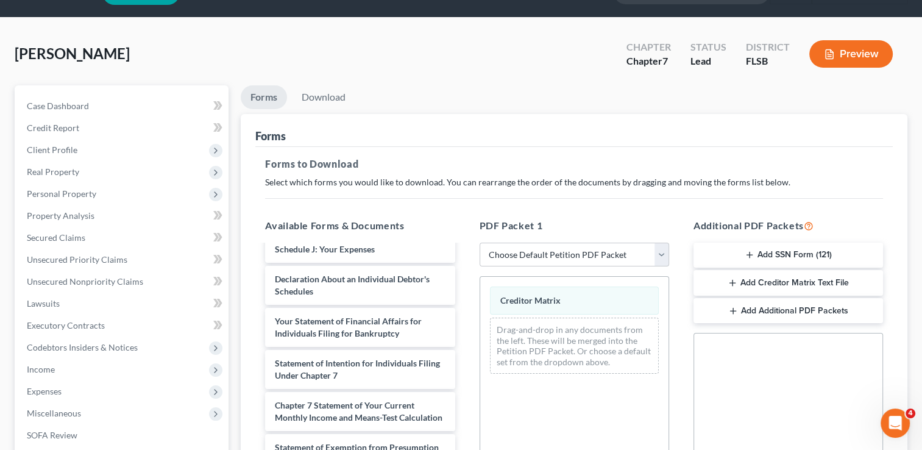
scroll to position [0, 0]
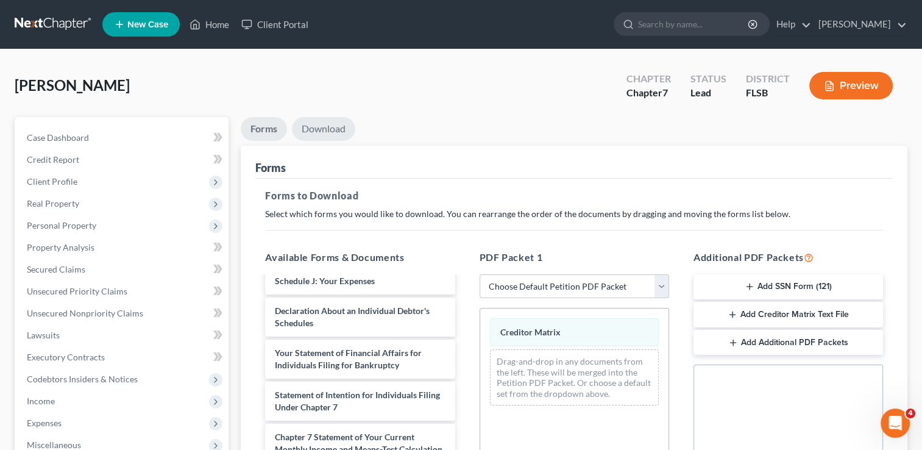
click at [316, 125] on link "Download" at bounding box center [323, 129] width 63 height 24
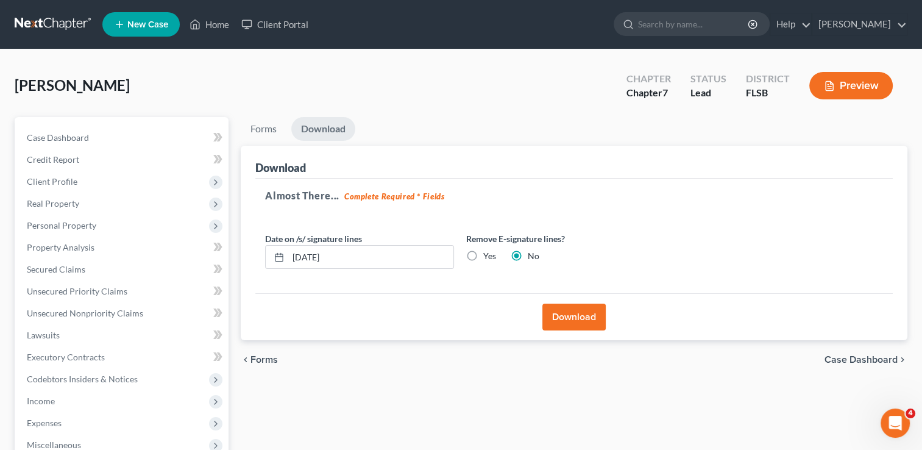
click at [551, 312] on button "Download" at bounding box center [573, 316] width 63 height 27
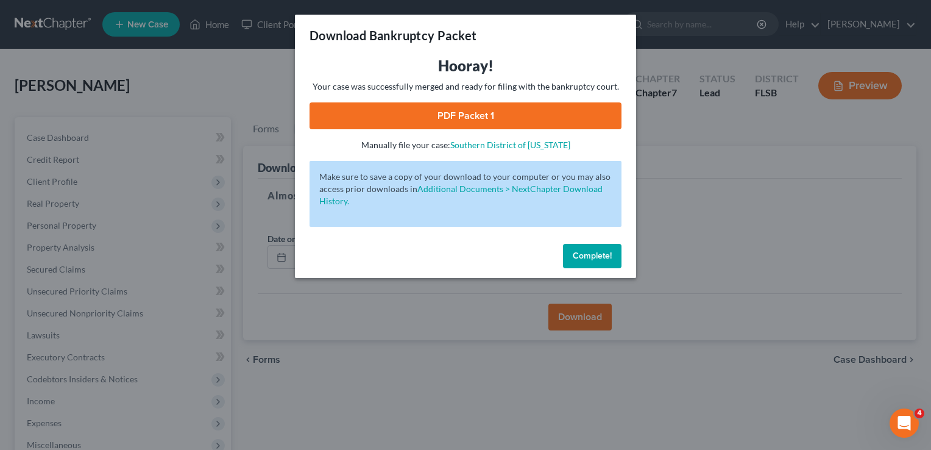
click at [460, 121] on link "PDF Packet 1" at bounding box center [465, 115] width 312 height 27
click at [584, 262] on button "Complete!" at bounding box center [592, 256] width 58 height 24
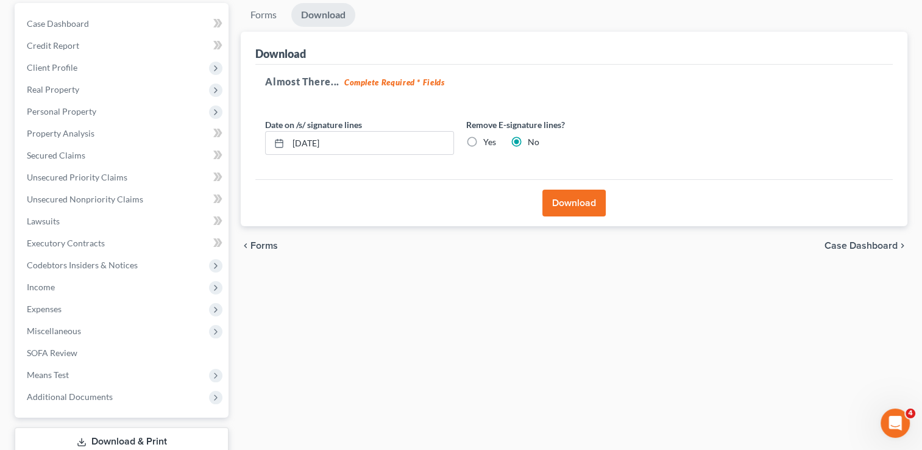
scroll to position [197, 0]
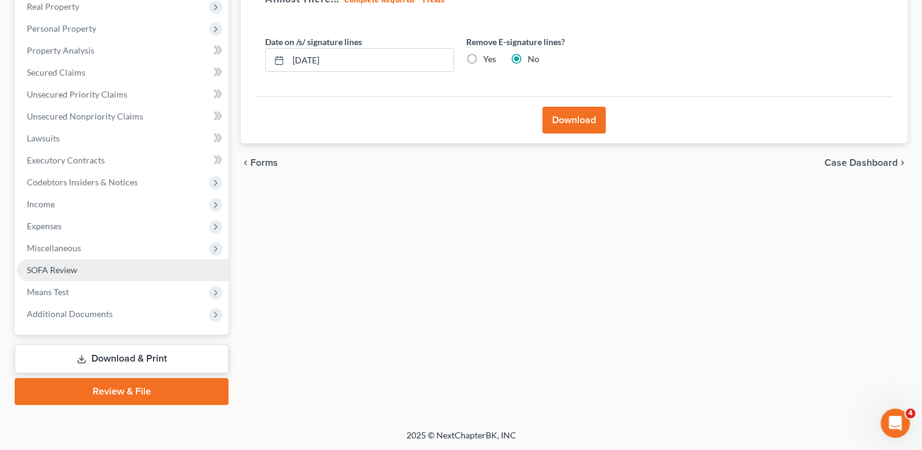
click at [48, 268] on span "SOFA Review" at bounding box center [52, 269] width 51 height 10
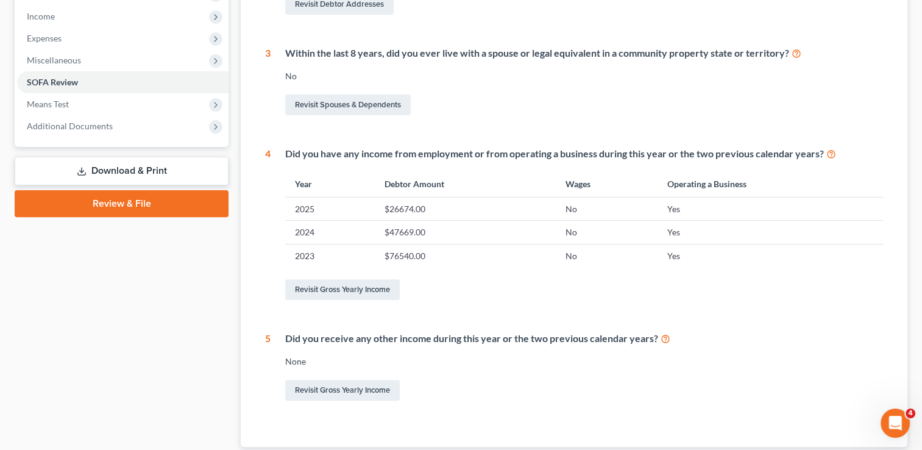
scroll to position [465, 0]
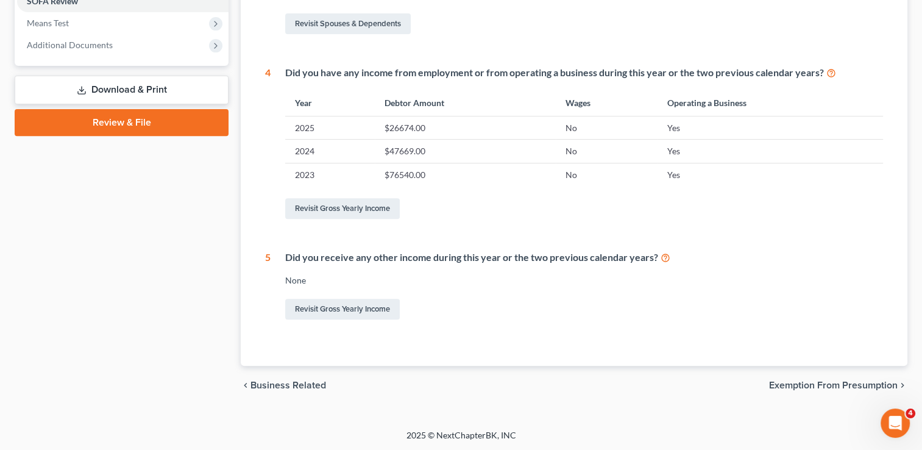
click at [100, 91] on link "Download & Print" at bounding box center [122, 90] width 214 height 29
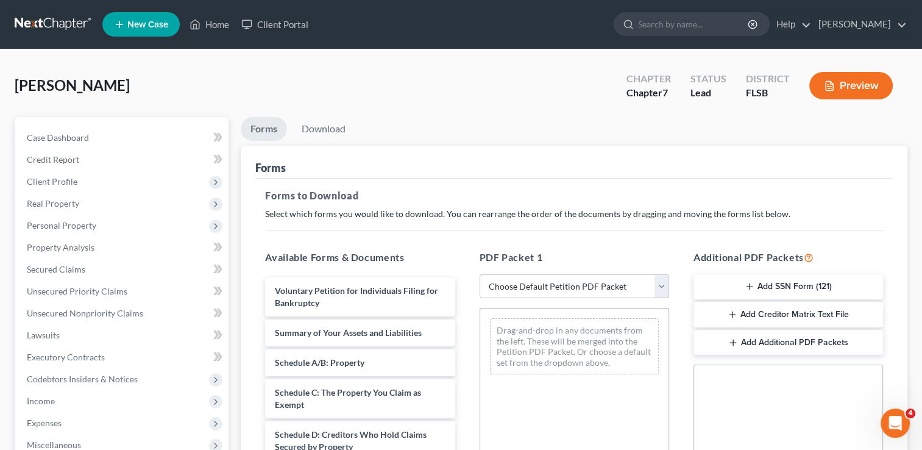
click at [729, 312] on icon "button" at bounding box center [732, 314] width 10 height 10
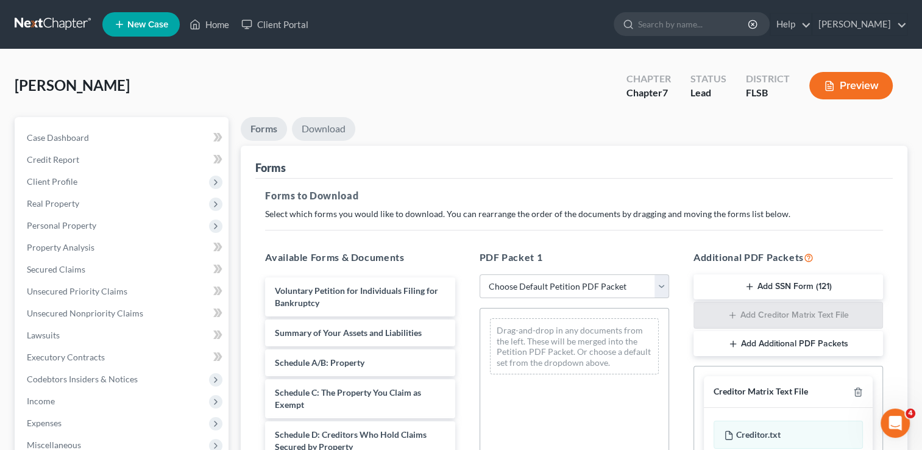
click at [334, 128] on link "Download" at bounding box center [323, 129] width 63 height 24
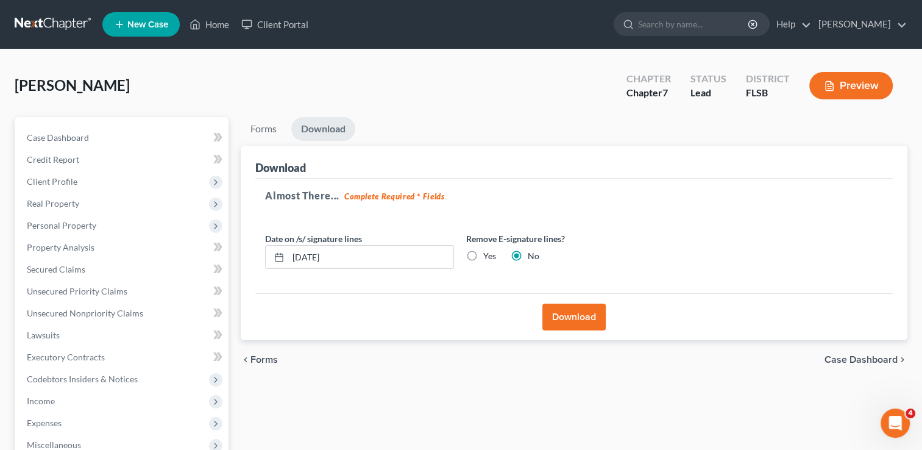
click at [590, 314] on button "Download" at bounding box center [573, 316] width 63 height 27
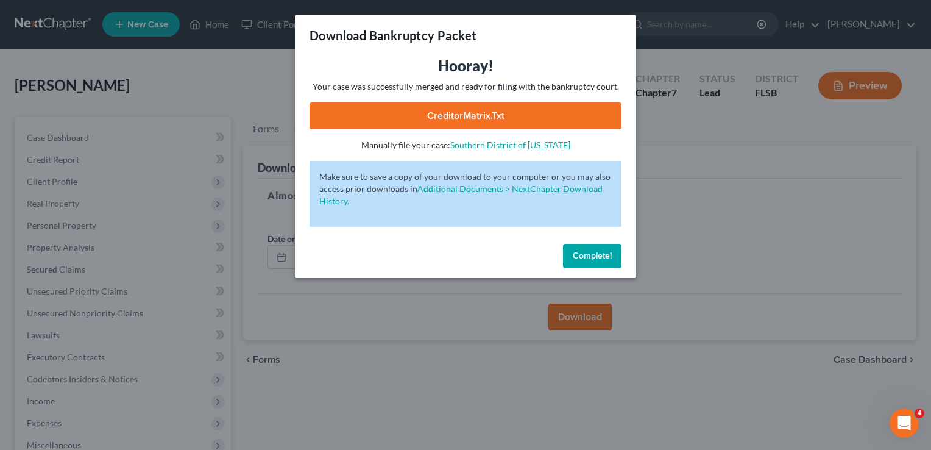
click at [473, 118] on link "CreditorMatrix.txt" at bounding box center [465, 115] width 312 height 27
click at [726, 301] on div "Download Bankruptcy Packet Hooray! Your case was successfully merged and ready …" at bounding box center [465, 225] width 931 height 450
